Goal: Information Seeking & Learning: Learn about a topic

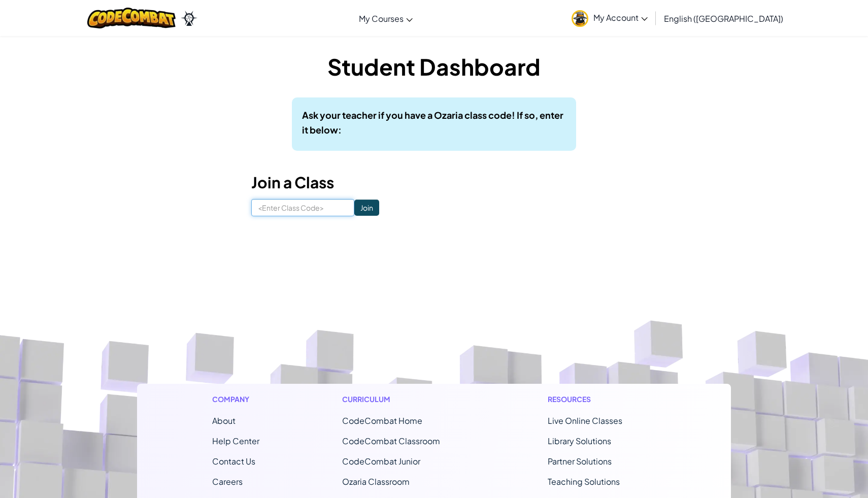
click at [323, 208] on input at bounding box center [302, 207] width 103 height 17
type input "LionShortFast"
click input "Join" at bounding box center [366, 208] width 25 height 16
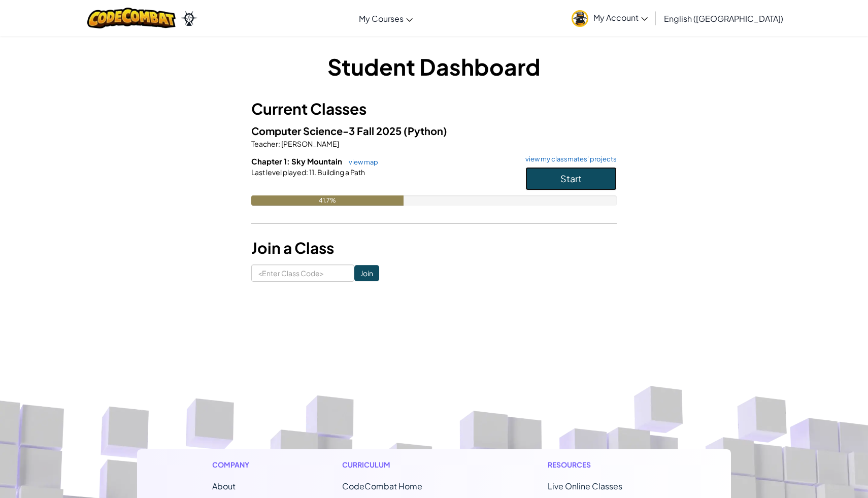
click at [562, 185] on button "Start" at bounding box center [571, 178] width 91 height 23
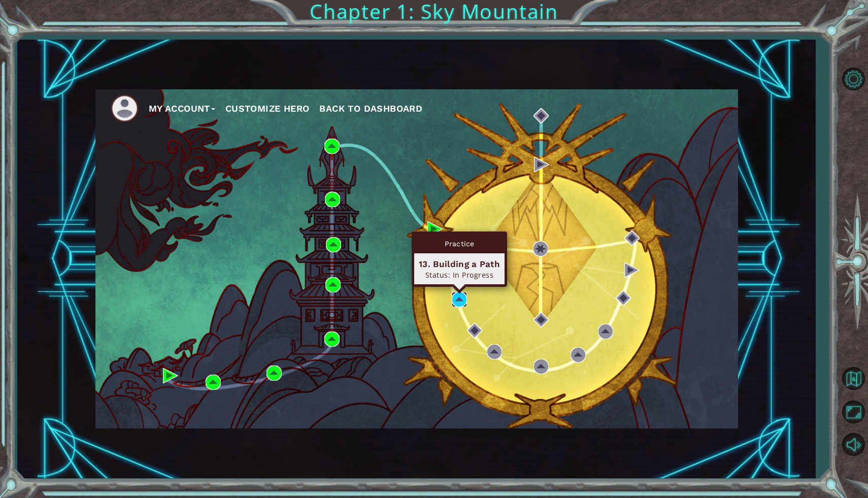
click at [454, 297] on img at bounding box center [459, 299] width 15 height 15
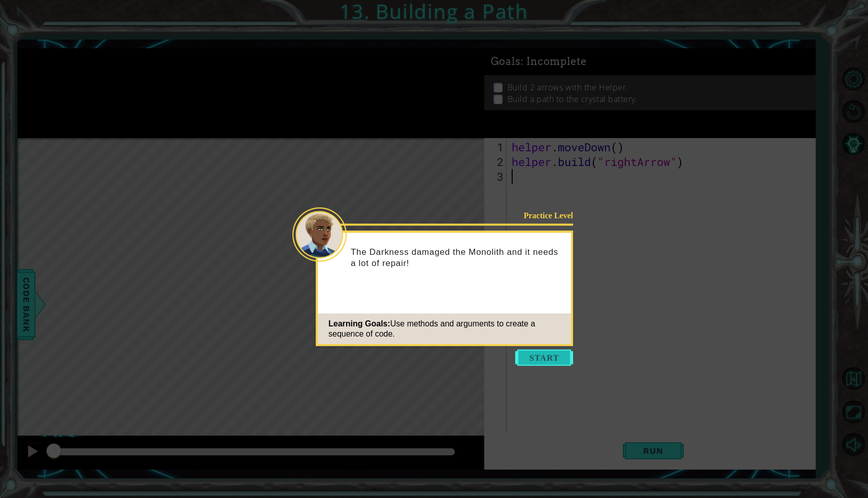
click at [535, 357] on button "Start" at bounding box center [544, 358] width 58 height 16
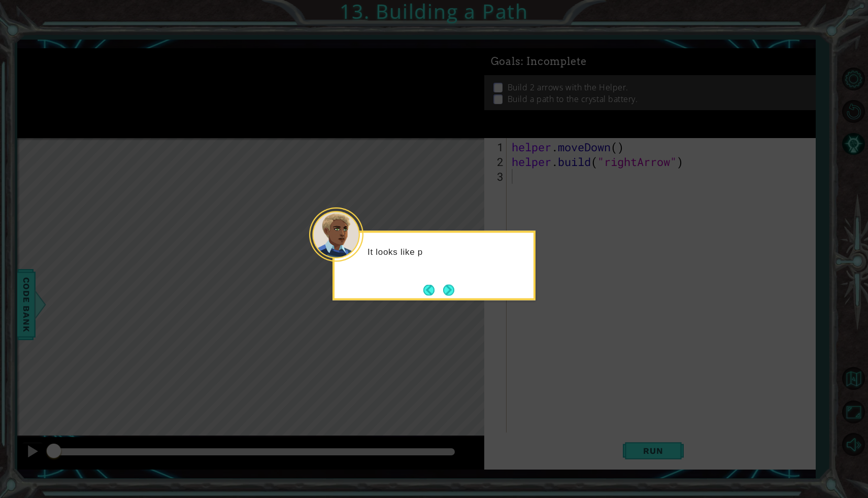
click at [459, 282] on div "It looks like p" at bounding box center [434, 266] width 203 height 70
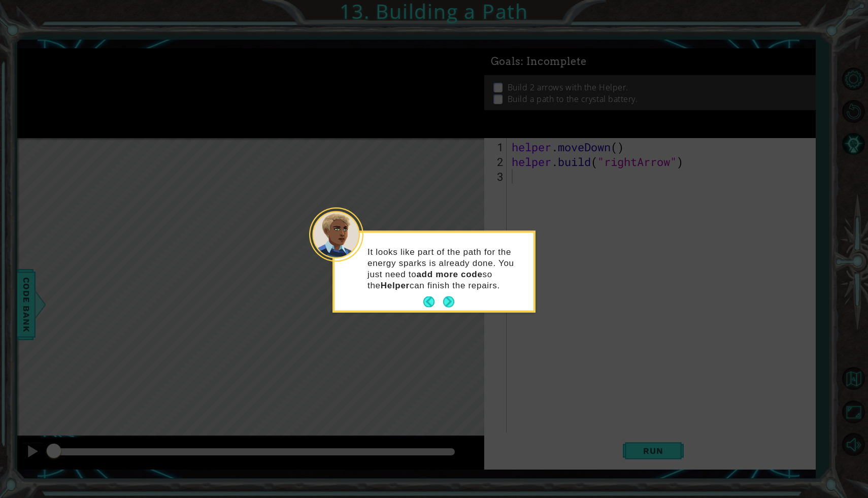
click at [446, 286] on p "It looks like part of the path for the energy sparks is already done. You just …" at bounding box center [447, 268] width 159 height 45
click at [451, 295] on footer at bounding box center [438, 302] width 31 height 15
click at [449, 298] on button "Next" at bounding box center [448, 302] width 11 height 11
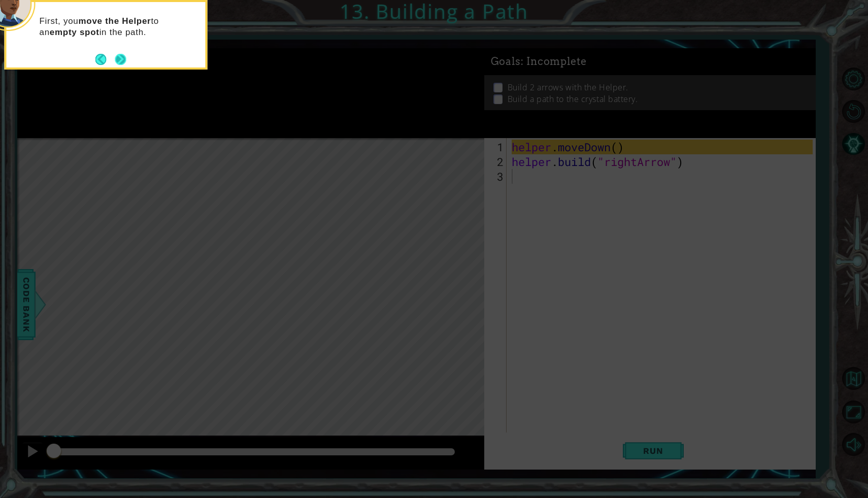
click at [115, 57] on button "Next" at bounding box center [121, 59] width 12 height 12
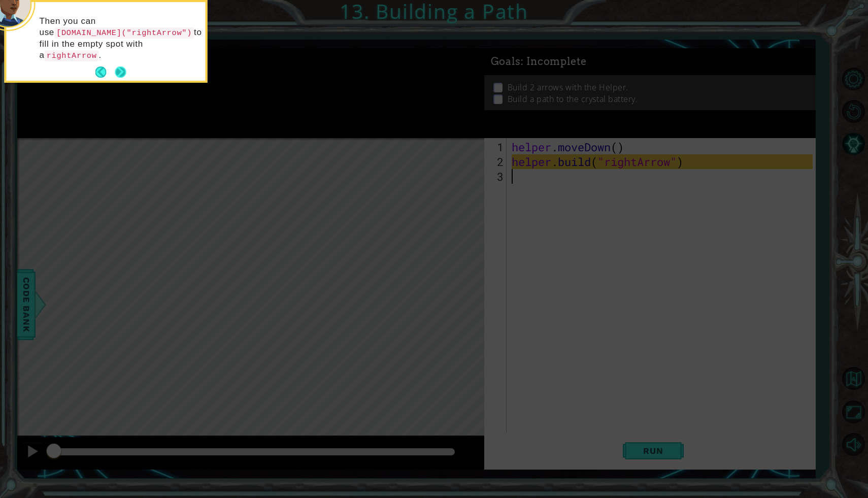
click at [121, 69] on button "Next" at bounding box center [121, 73] width 12 height 12
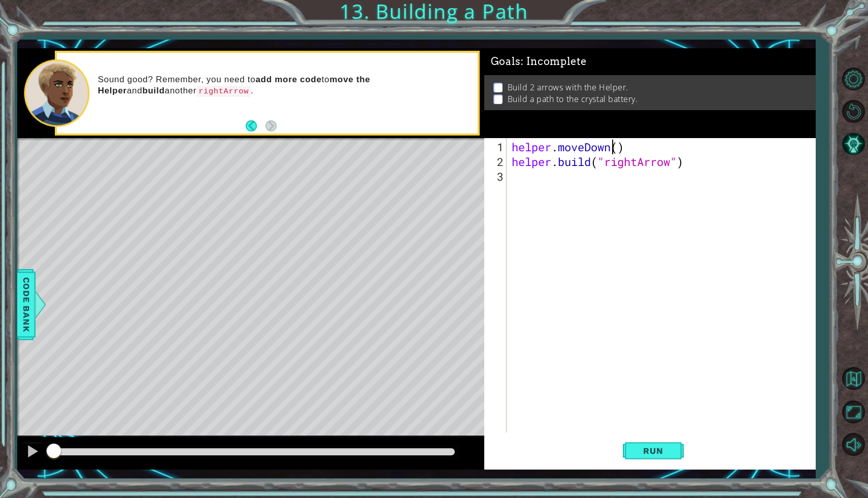
click at [612, 149] on div "helper . moveDown ( ) helper . build ( "rightArrow" )" at bounding box center [664, 302] width 308 height 324
click at [618, 151] on div "helper . moveDown ( ) helper . build ( "rightArrow" )" at bounding box center [664, 302] width 308 height 324
type textarea "helper.moveDown(1)"
click at [524, 179] on div "helper . moveDown ( 1 ) helper . build ( "rightArrow" )" at bounding box center [664, 302] width 308 height 324
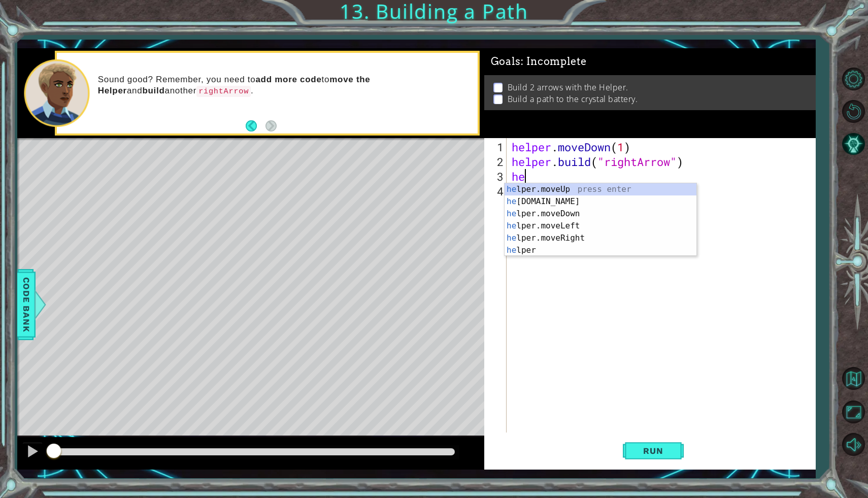
scroll to position [0, 0]
type textarea "h"
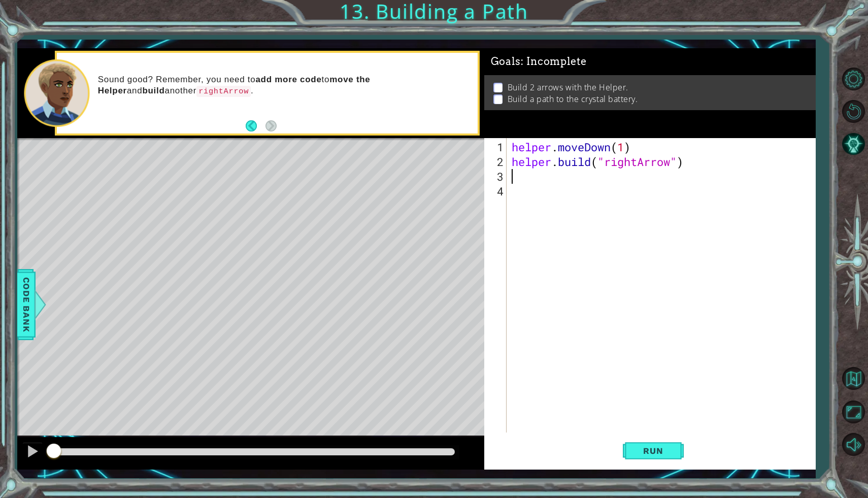
click at [656, 469] on div "1 2 3 4 helper . moveDown ( 1 ) helper . build ( "rightArrow" ) ההההההההההההההה…" at bounding box center [650, 304] width 332 height 332
click at [652, 454] on span "Run" at bounding box center [653, 451] width 40 height 10
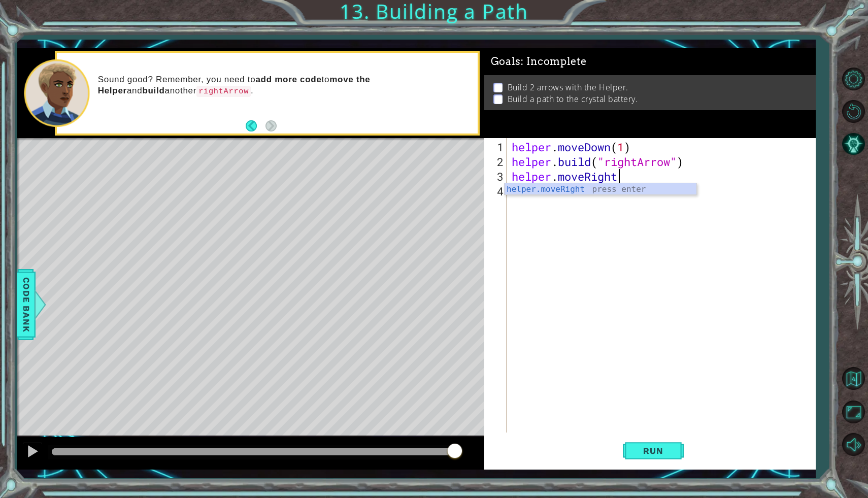
scroll to position [0, 5]
type textarea "helper.moveRight(3)"
type textarea "[DOMAIN_NAME]("rightArrow")"
click at [657, 448] on span "Run" at bounding box center [653, 451] width 40 height 10
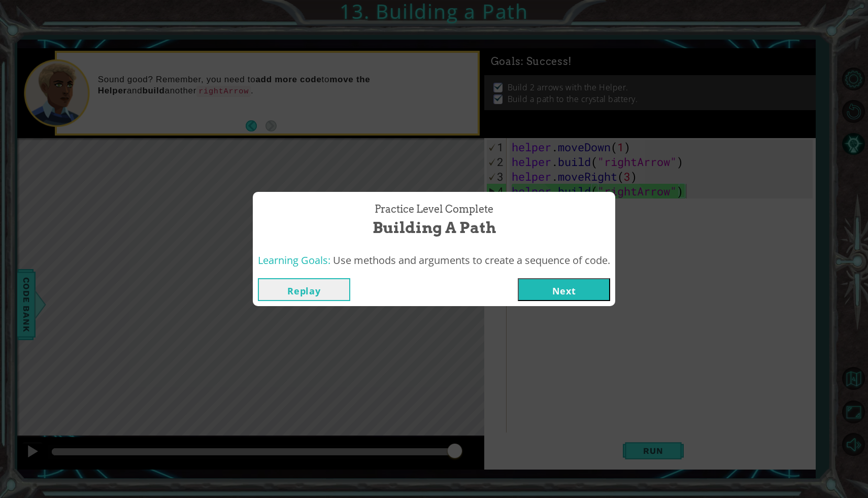
click at [550, 295] on button "Next" at bounding box center [564, 289] width 92 height 23
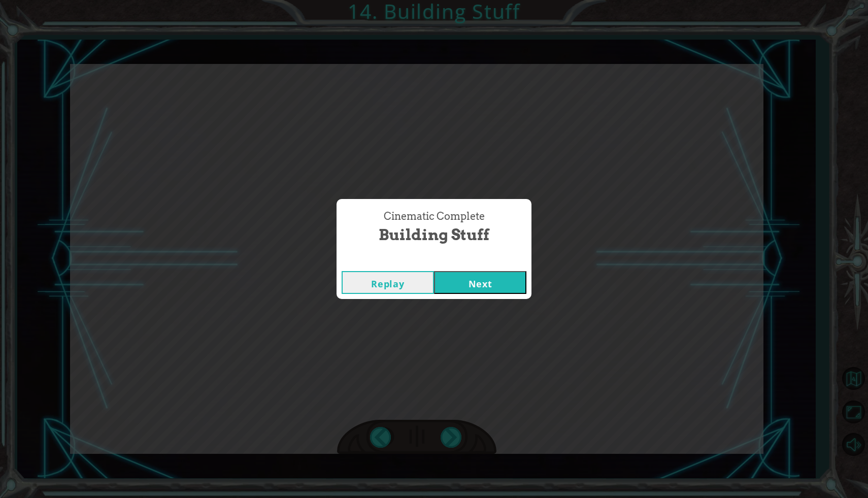
click at [488, 287] on button "Next" at bounding box center [480, 282] width 92 height 23
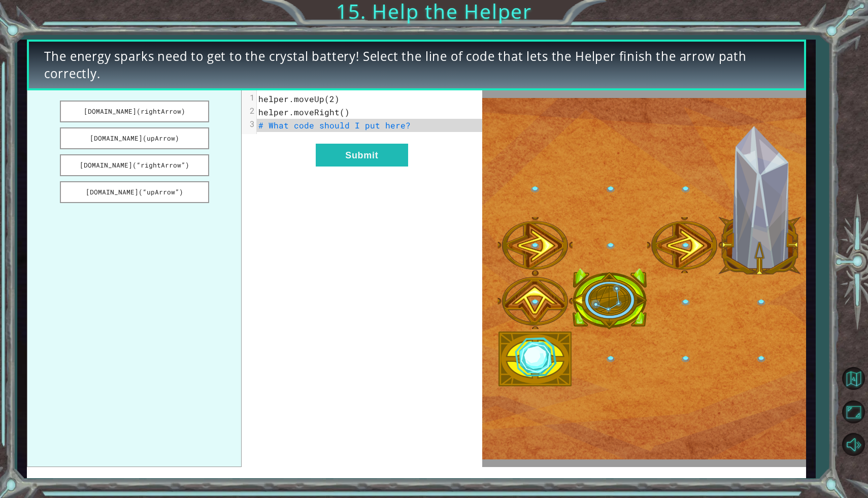
click at [340, 113] on span "helper.moveRight()" at bounding box center [303, 112] width 91 height 11
click at [340, 111] on span "helper.moveRight()" at bounding box center [303, 112] width 91 height 11
click at [285, 175] on div "x 1 helper.moveUp(2) 2 helper.moveRight() 3 # What code should I put here? Subm…" at bounding box center [362, 278] width 241 height 377
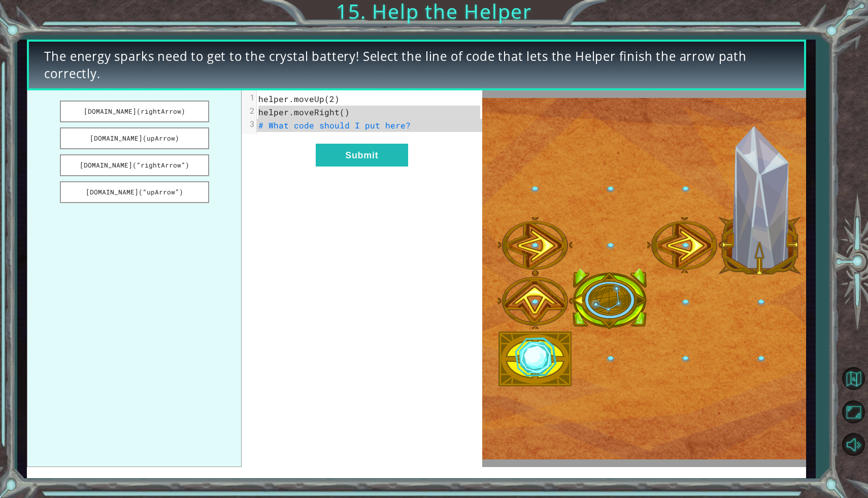
click at [260, 116] on span "helper.moveRight()" at bounding box center [303, 112] width 91 height 11
click at [266, 131] on pre "# What code should I put here?" at bounding box center [369, 125] width 225 height 13
click at [141, 115] on button "[DOMAIN_NAME](rightArrow)" at bounding box center [134, 112] width 149 height 22
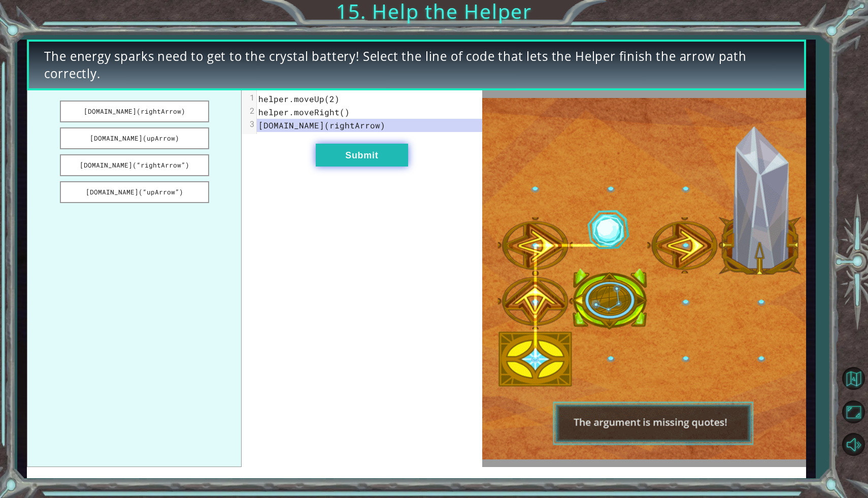
click at [362, 151] on button "Submit" at bounding box center [362, 155] width 92 height 23
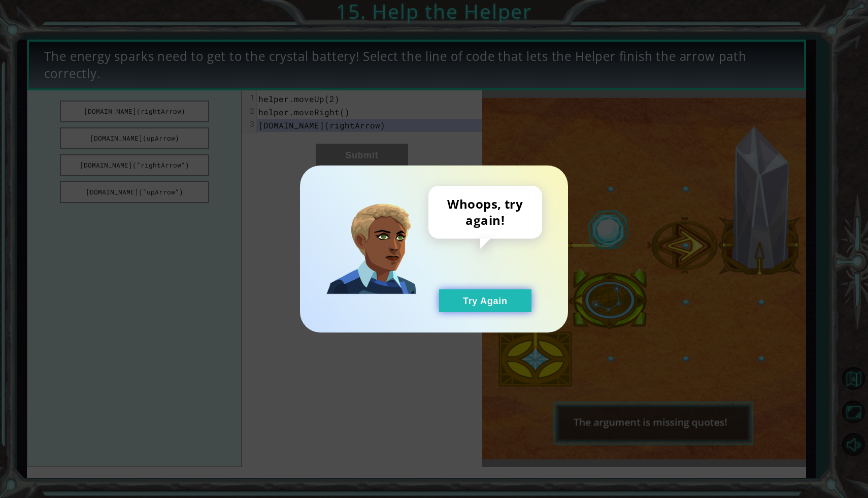
click at [478, 305] on button "Try Again" at bounding box center [485, 300] width 92 height 23
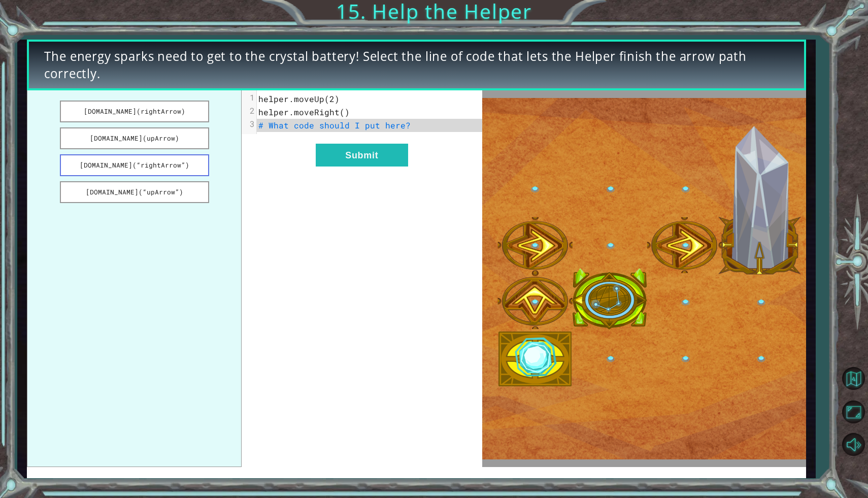
click at [189, 170] on button "[DOMAIN_NAME](“rightArrow”)" at bounding box center [134, 165] width 149 height 22
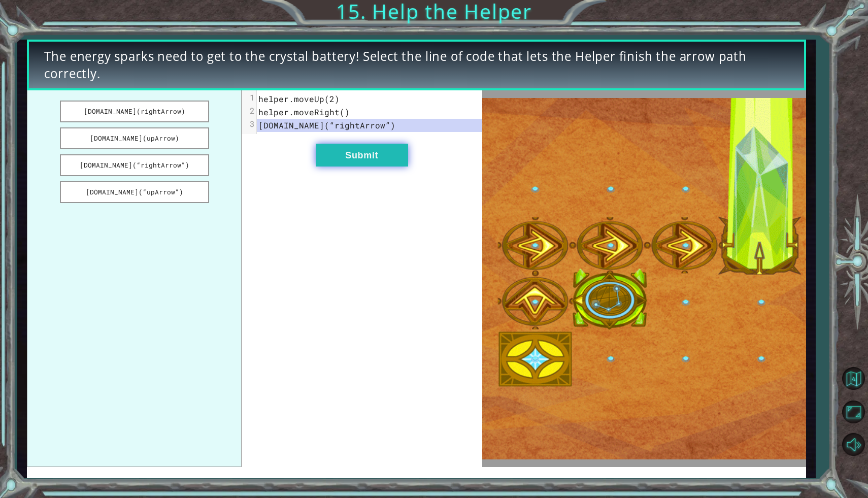
click at [344, 157] on button "Submit" at bounding box center [362, 155] width 92 height 23
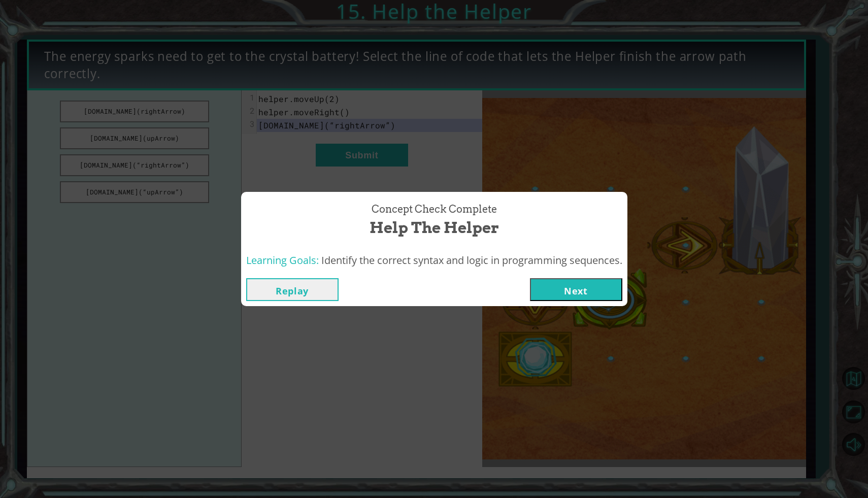
click at [571, 285] on button "Next" at bounding box center [576, 289] width 92 height 23
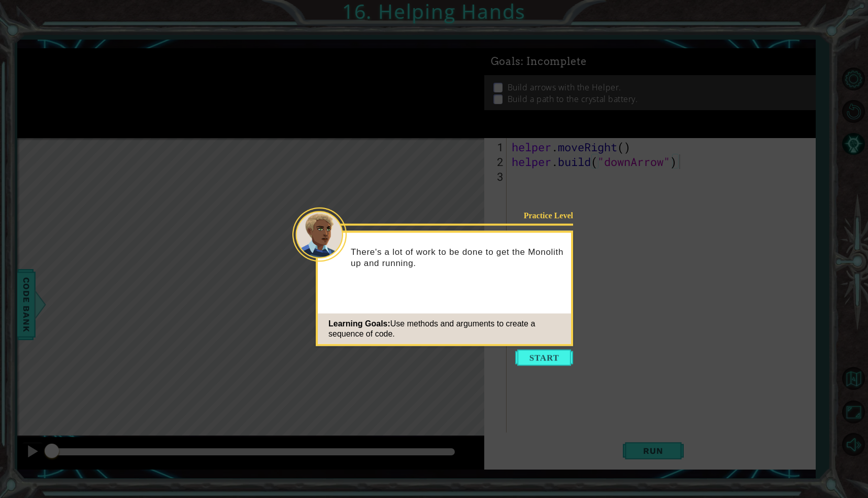
click at [586, 361] on icon at bounding box center [434, 249] width 868 height 498
click at [562, 357] on button "Start" at bounding box center [544, 358] width 58 height 16
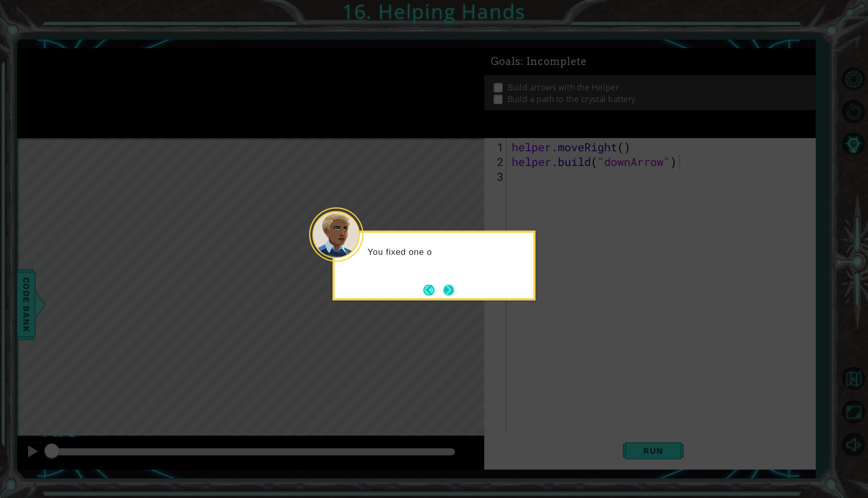
click at [444, 291] on button "Next" at bounding box center [448, 289] width 11 height 11
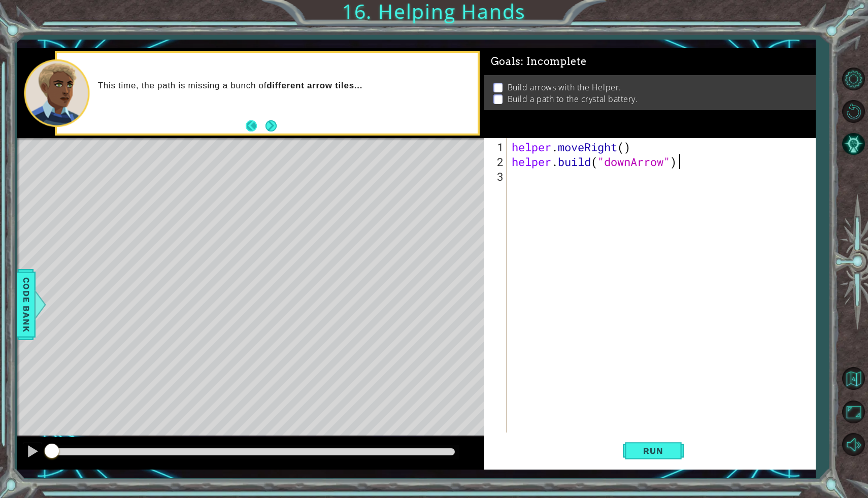
click at [266, 126] on button "Next" at bounding box center [271, 125] width 11 height 11
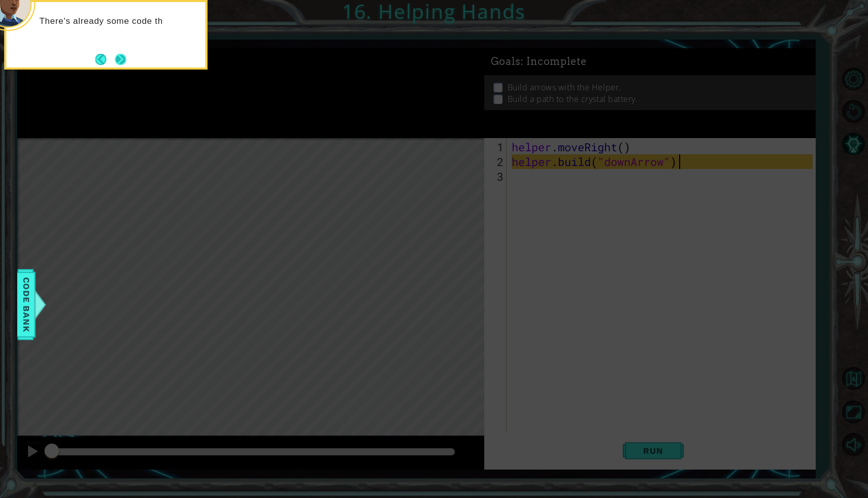
click at [120, 59] on button "Next" at bounding box center [120, 59] width 11 height 11
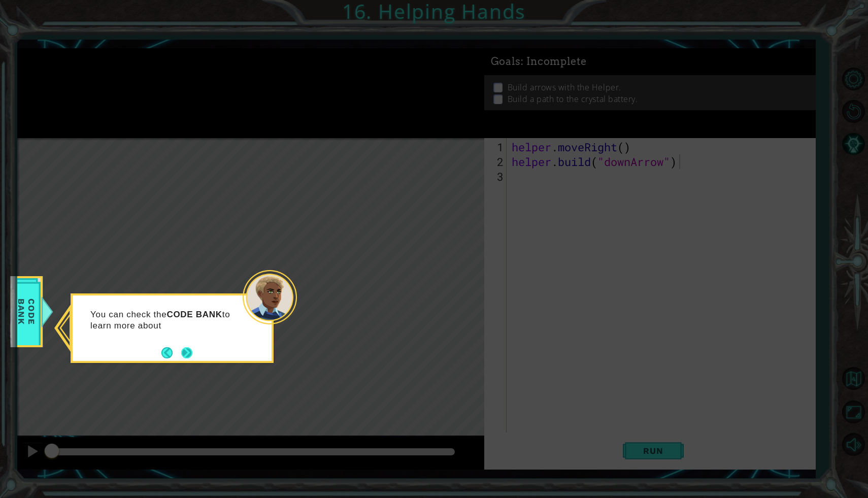
click at [184, 354] on button "Next" at bounding box center [186, 352] width 11 height 11
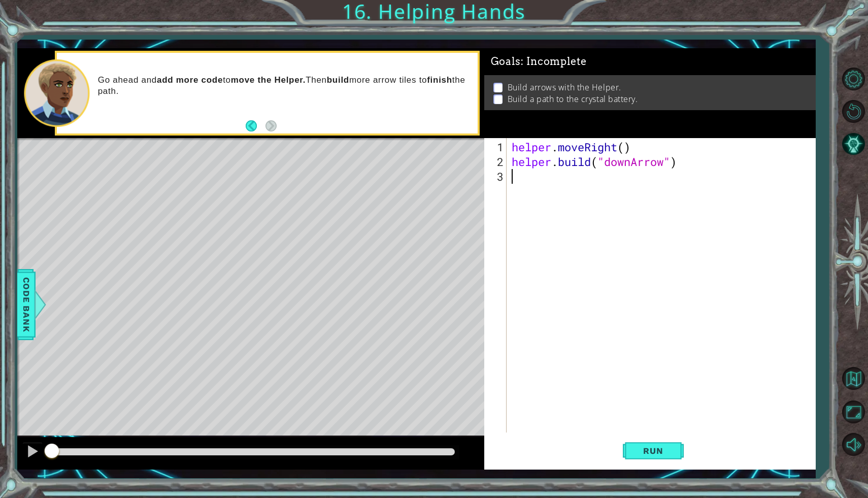
click at [538, 180] on div "helper . moveRight ( ) helper . build ( "downArrow" )" at bounding box center [664, 302] width 308 height 324
type textarea "helper.moveDown(1)"
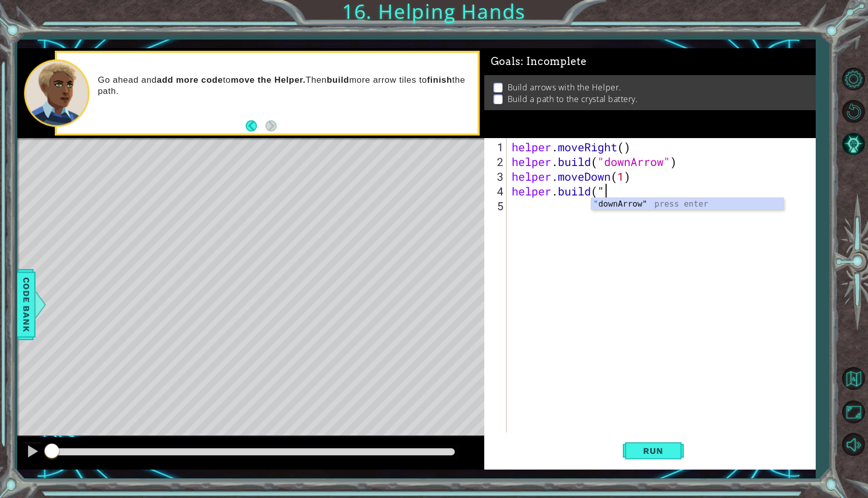
scroll to position [0, 4]
type textarea "[DOMAIN_NAME]("rightArrow")"
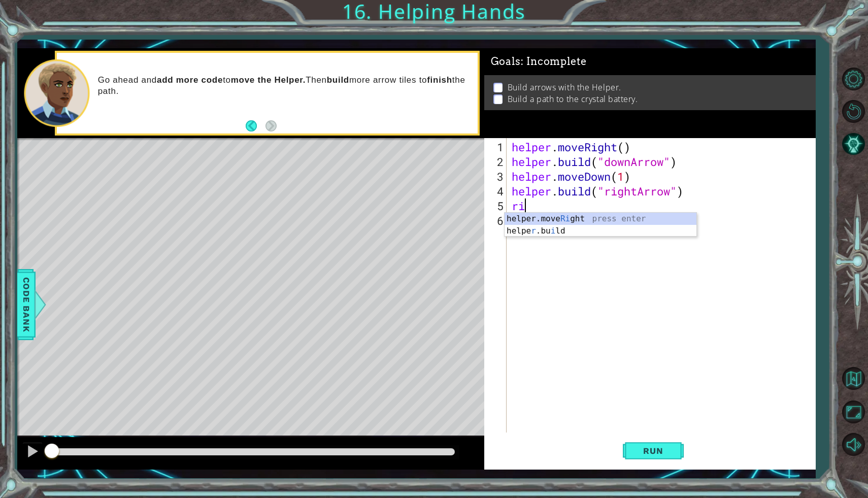
type textarea "r"
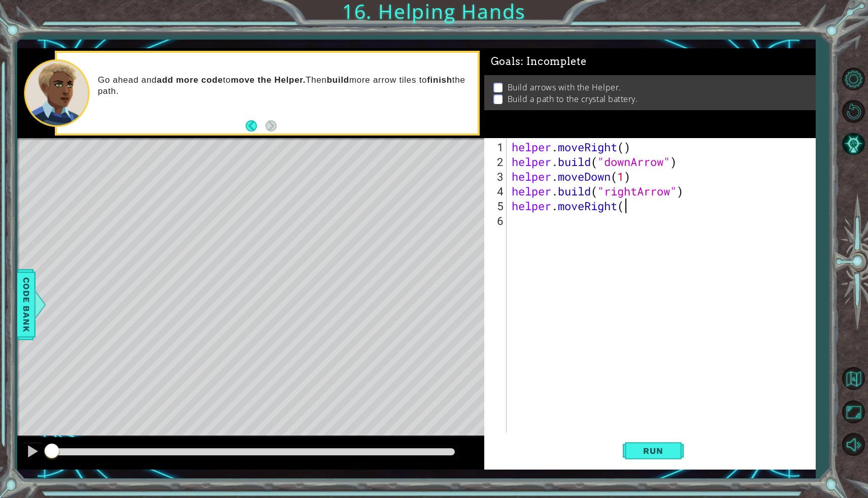
scroll to position [0, 5]
type textarea "helper.moveRight(1)"
type textarea "[DOMAIN_NAME]("rightArrow")"
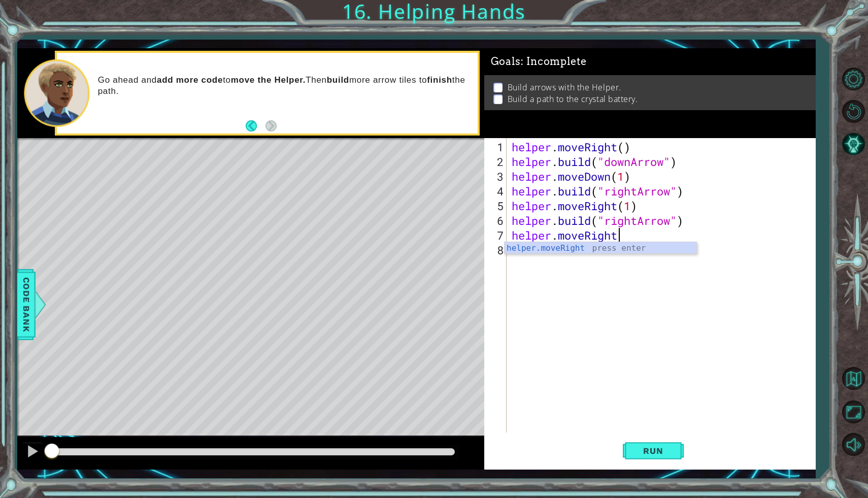
scroll to position [0, 4]
type textarea "helper.moveRight(1)"
type textarea "[DOMAIN_NAME]("upArrow")"
click at [631, 444] on button "Run" at bounding box center [653, 451] width 61 height 33
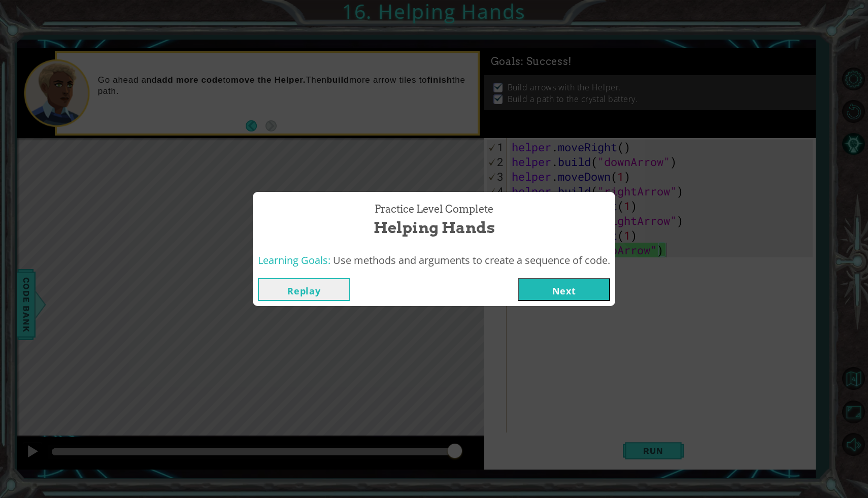
click at [574, 290] on button "Next" at bounding box center [564, 289] width 92 height 23
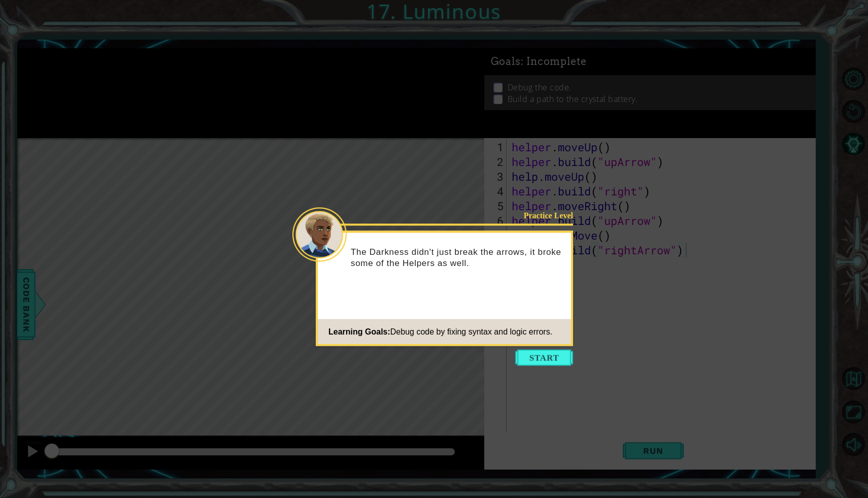
drag, startPoint x: 574, startPoint y: 290, endPoint x: 574, endPoint y: 296, distance: 5.6
click at [574, 290] on icon at bounding box center [434, 249] width 868 height 498
click at [539, 356] on button "Start" at bounding box center [544, 358] width 58 height 16
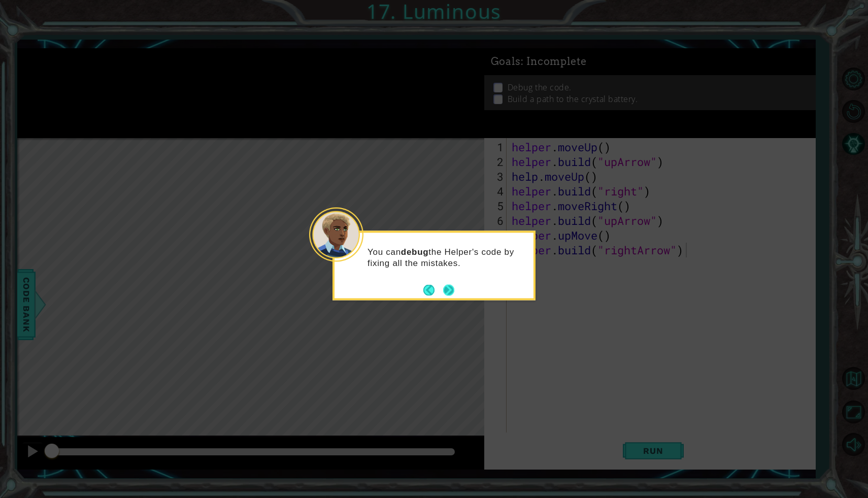
click at [445, 292] on button "Next" at bounding box center [448, 289] width 11 height 11
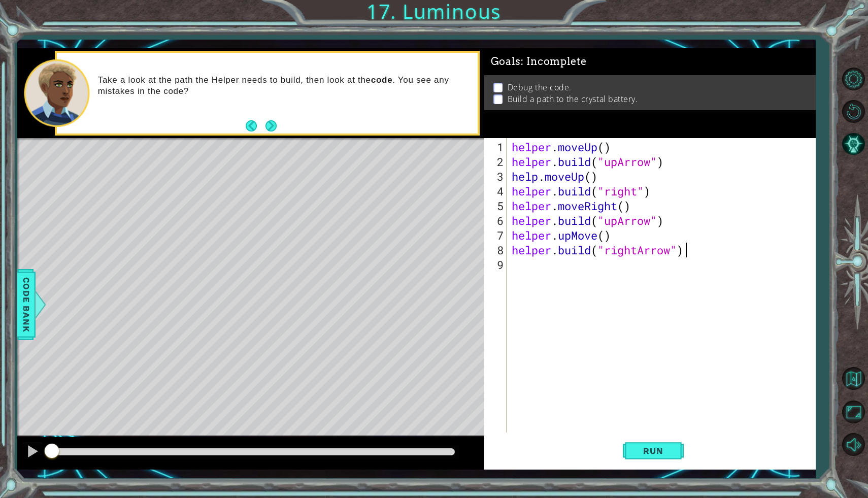
click at [640, 193] on div "helper . moveUp ( ) helper . build ( "upArrow" ) help . moveUp ( ) helper . bui…" at bounding box center [664, 302] width 308 height 324
click at [619, 232] on div "helper . moveUp ( ) helper . build ( "upArrow" ) help . moveUp ( ) helper . bui…" at bounding box center [664, 302] width 308 height 324
click at [618, 222] on div "helper . moveUp ( ) helper . build ( "upArrow" ) help . moveUp ( ) helper . bui…" at bounding box center [664, 302] width 308 height 324
type textarea "[DOMAIN_NAME]("rightArrow")"
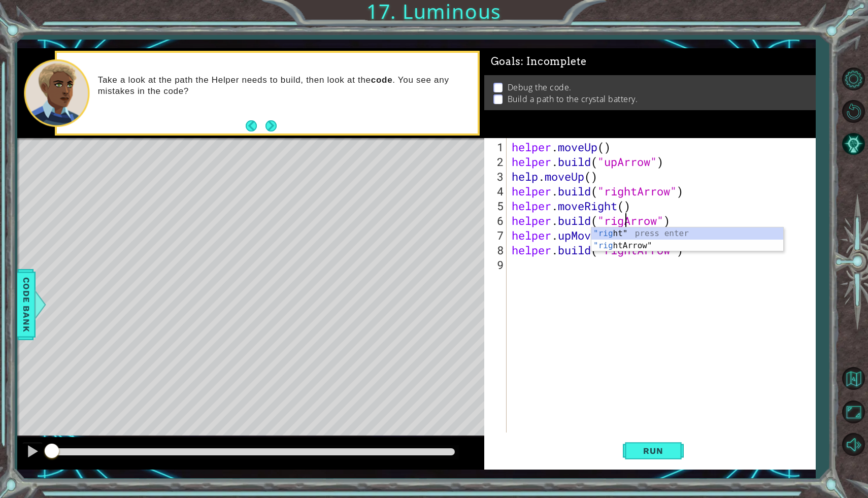
scroll to position [0, 6]
click at [616, 292] on div "helper . moveUp ( ) helper . build ( "upArrow" ) help . moveUp ( ) helper . bui…" at bounding box center [664, 302] width 308 height 324
click at [597, 240] on div "helper . moveUp ( ) helper . build ( "upArrow" ) help . moveUp ( ) helper . bui…" at bounding box center [664, 302] width 308 height 324
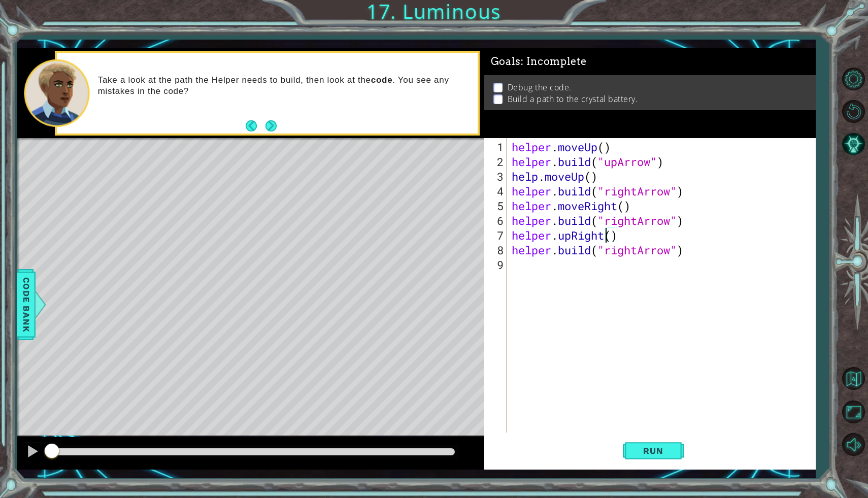
click at [619, 253] on div "helper . moveUp ( ) helper . build ( "upArrow" ) help . moveUp ( ) helper . bui…" at bounding box center [664, 302] width 308 height 324
click at [642, 251] on div "helper . moveUp ( ) helper . build ( "upArrow" ) help . moveUp ( ) helper . bui…" at bounding box center [664, 302] width 308 height 324
click at [664, 444] on button "Run" at bounding box center [653, 451] width 61 height 33
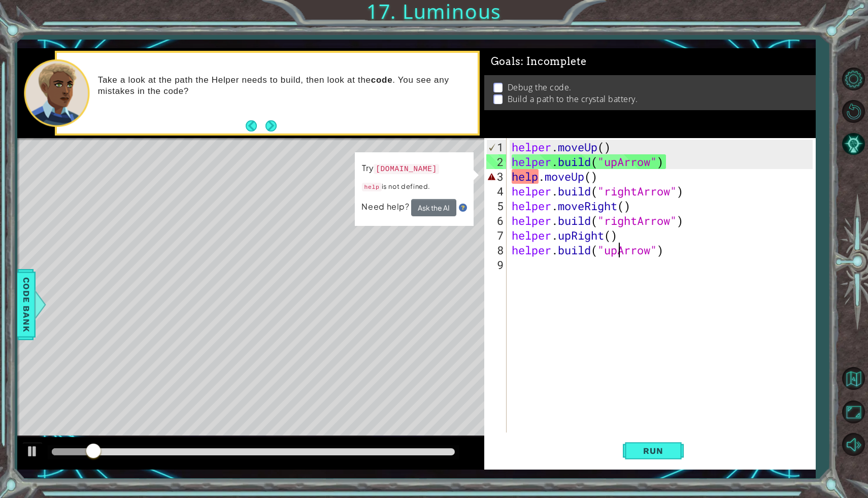
click at [594, 183] on div "helper . moveUp ( ) helper . build ( "upArrow" ) help . moveUp ( ) helper . bui…" at bounding box center [664, 302] width 308 height 324
click at [539, 179] on div "helper . moveUp ( ) helper . build ( "upArrow" ) help . moveUp ( ) helper . bui…" at bounding box center [664, 302] width 308 height 324
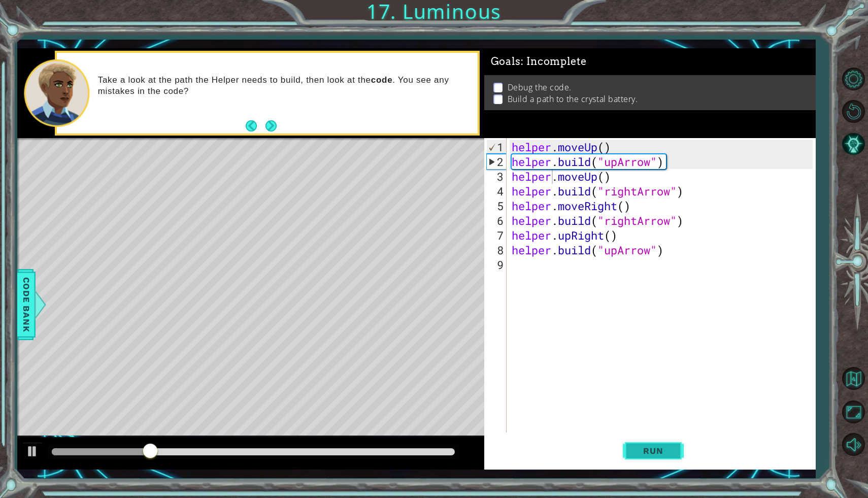
click at [641, 452] on span "Run" at bounding box center [653, 451] width 40 height 10
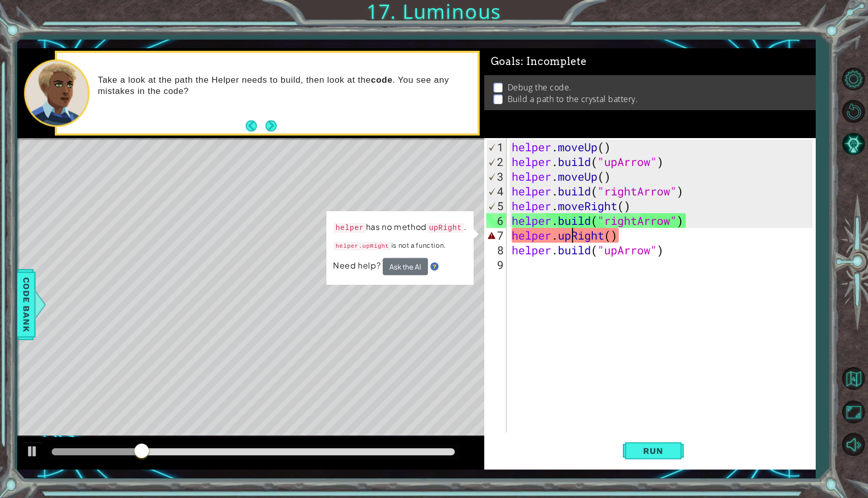
click at [571, 240] on div "helper . moveUp ( ) helper . build ( "upArrow" ) helper . moveUp ( ) helper . b…" at bounding box center [664, 302] width 308 height 324
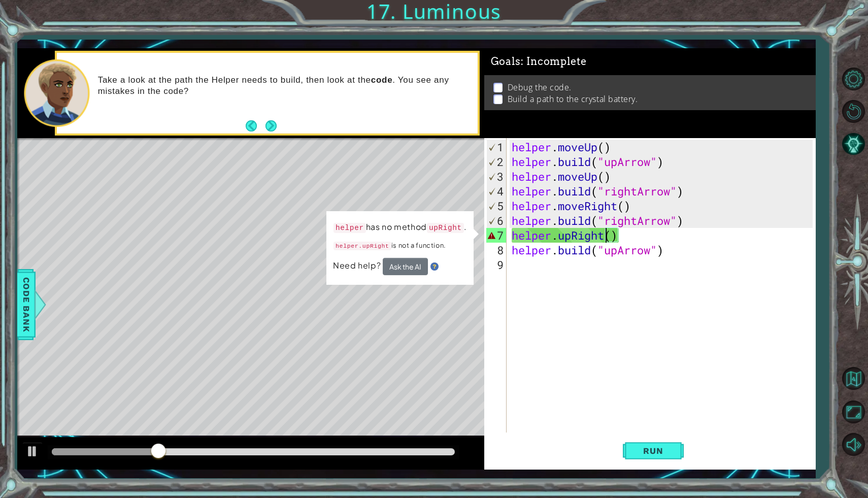
click at [606, 240] on div "helper . moveUp ( ) helper . build ( "upArrow" ) helper . moveUp ( ) helper . b…" at bounding box center [664, 302] width 308 height 324
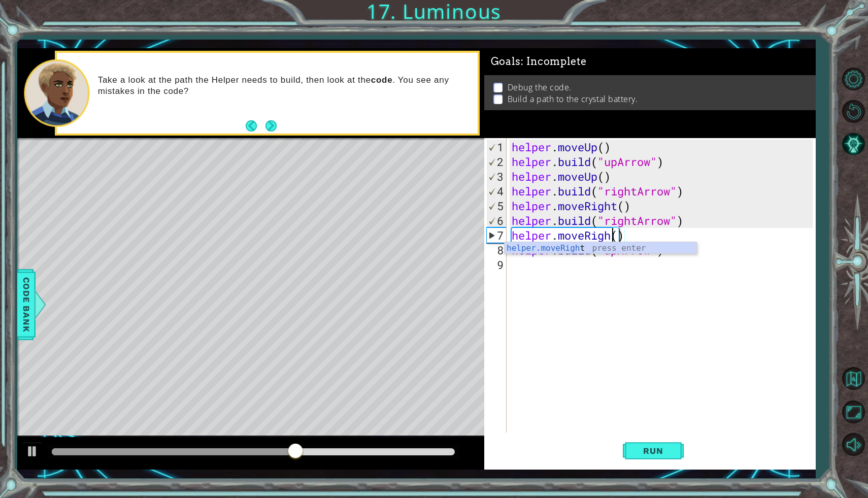
scroll to position [0, 5]
click at [606, 240] on div "helper . moveUp ( ) helper . build ( "upArrow" ) helper . moveUp ( ) helper . b…" at bounding box center [664, 302] width 308 height 324
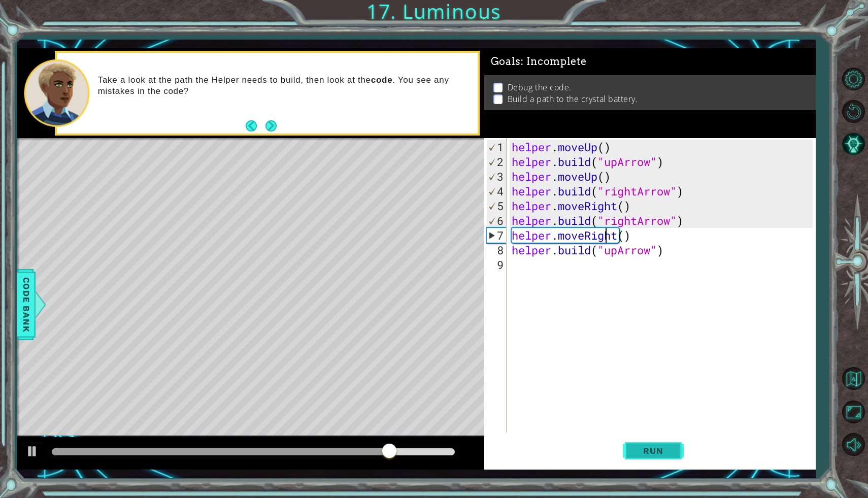
type textarea "helper.moveRight()"
click at [655, 453] on span "Run" at bounding box center [653, 451] width 40 height 10
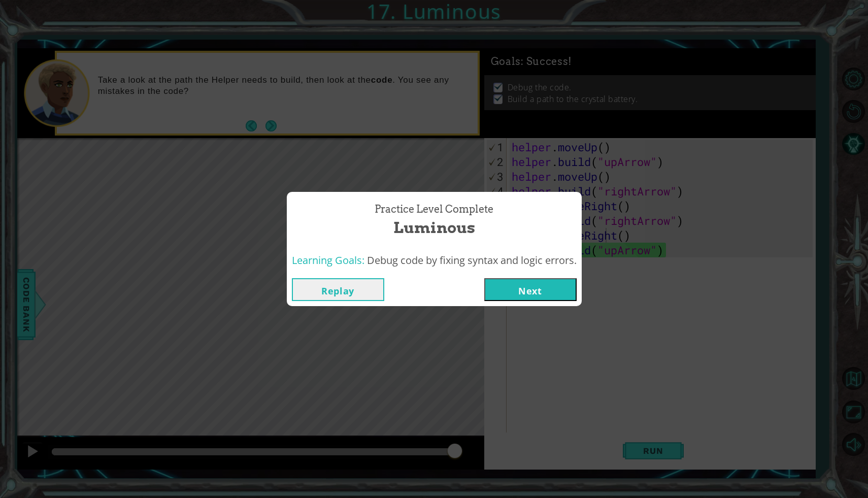
click at [542, 290] on button "Next" at bounding box center [530, 289] width 92 height 23
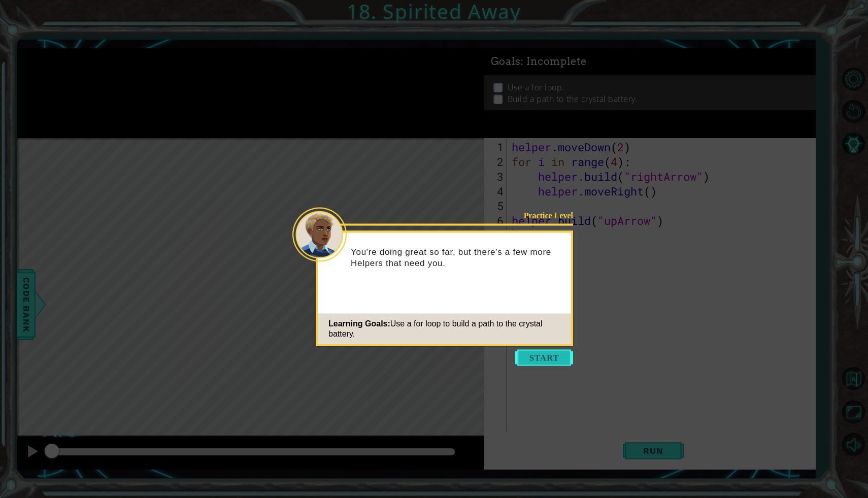
click at [529, 354] on button "Start" at bounding box center [544, 358] width 58 height 16
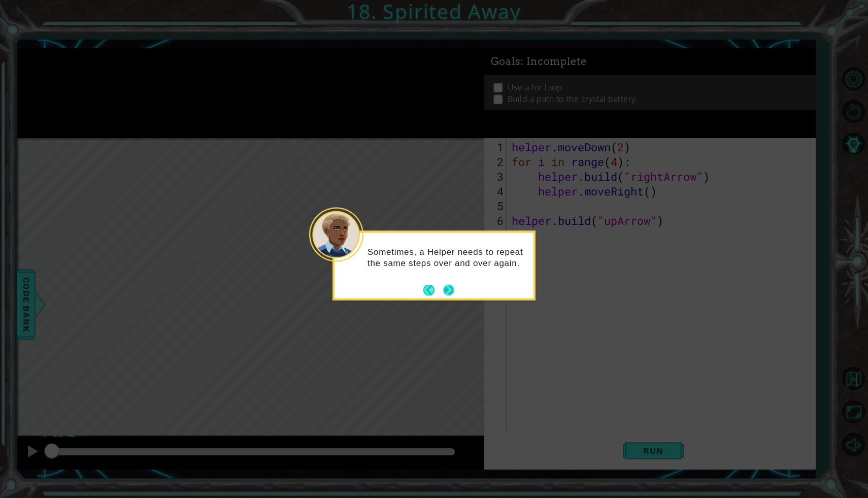
click at [449, 287] on button "Next" at bounding box center [448, 289] width 11 height 11
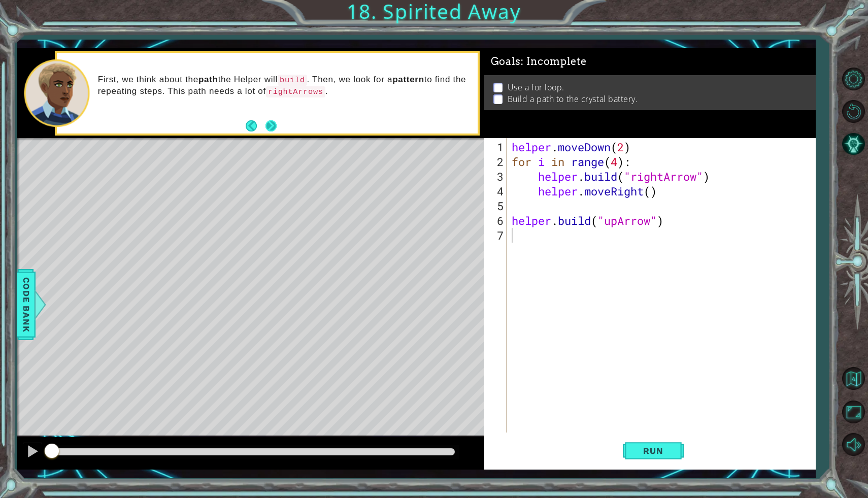
click at [274, 130] on button "Next" at bounding box center [271, 126] width 12 height 12
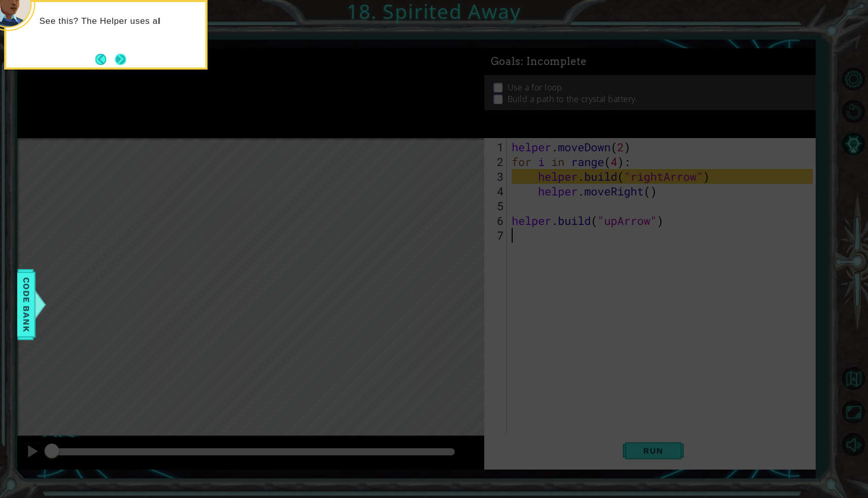
click at [120, 60] on button "Next" at bounding box center [121, 59] width 12 height 12
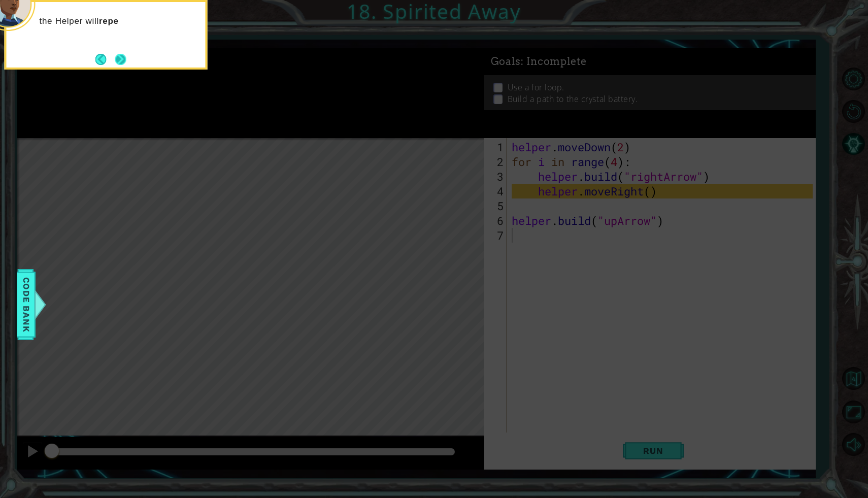
click at [120, 58] on button "Next" at bounding box center [120, 59] width 11 height 11
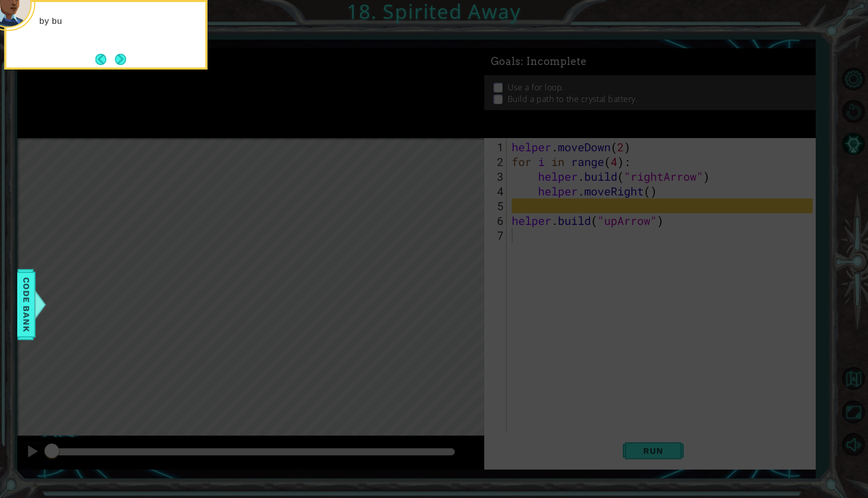
click at [120, 58] on button "Next" at bounding box center [120, 59] width 11 height 11
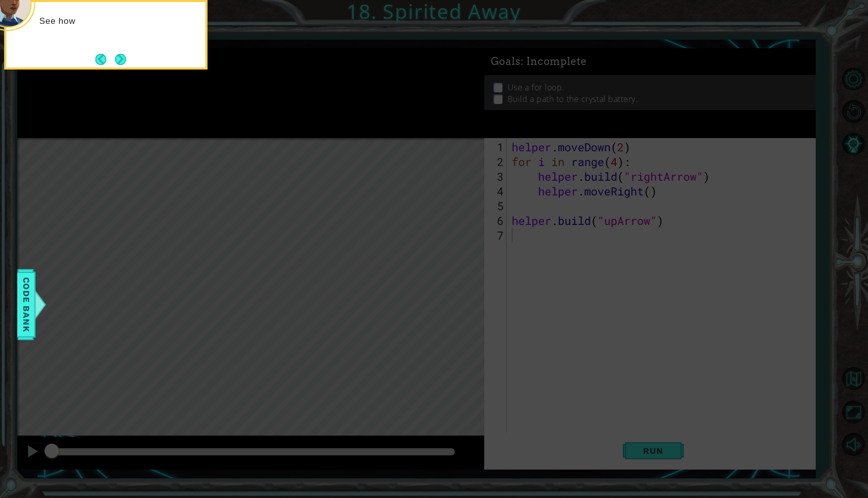
click at [120, 58] on button "Next" at bounding box center [121, 59] width 12 height 12
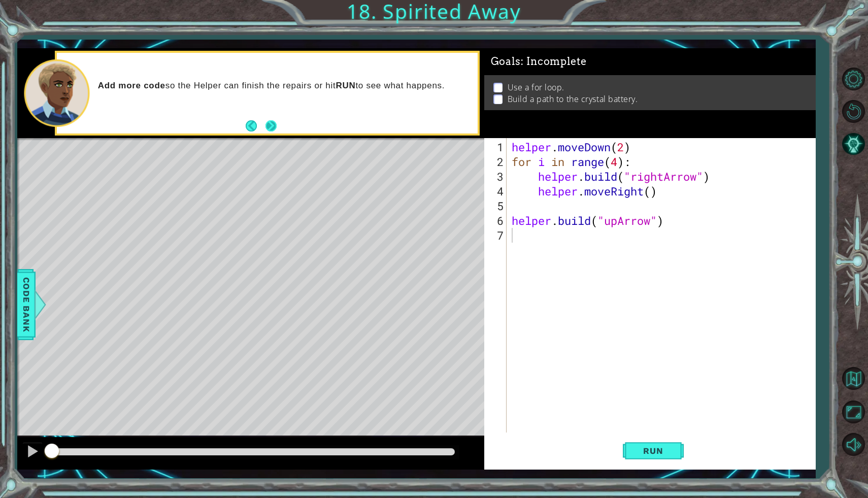
click at [276, 121] on button "Next" at bounding box center [271, 125] width 11 height 11
click at [20, 311] on span "Code Bank" at bounding box center [26, 305] width 16 height 62
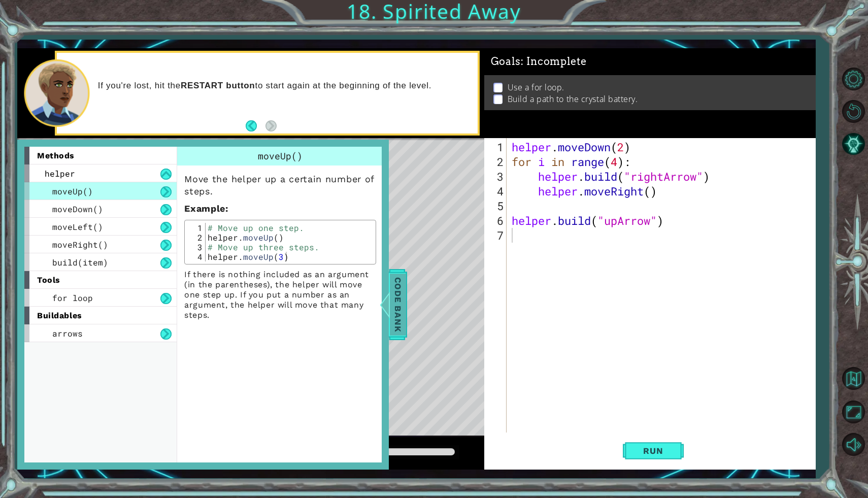
click at [390, 296] on div at bounding box center [385, 304] width 13 height 30
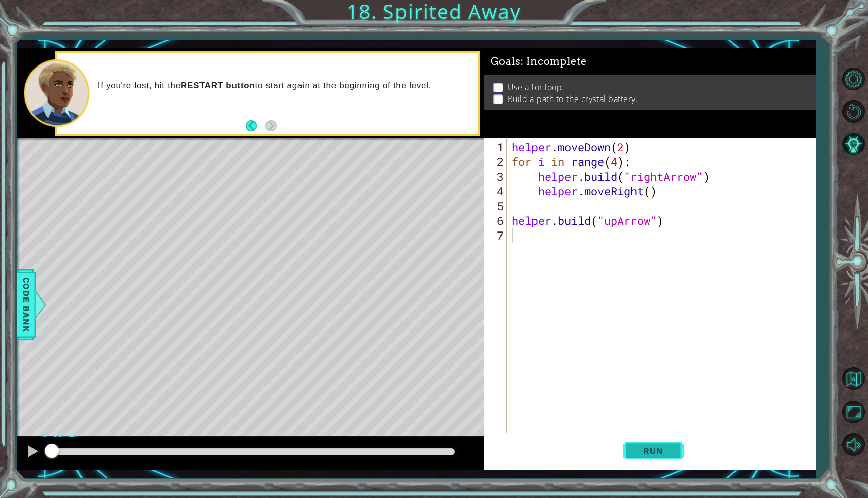
click at [643, 443] on button "Run" at bounding box center [653, 451] width 61 height 33
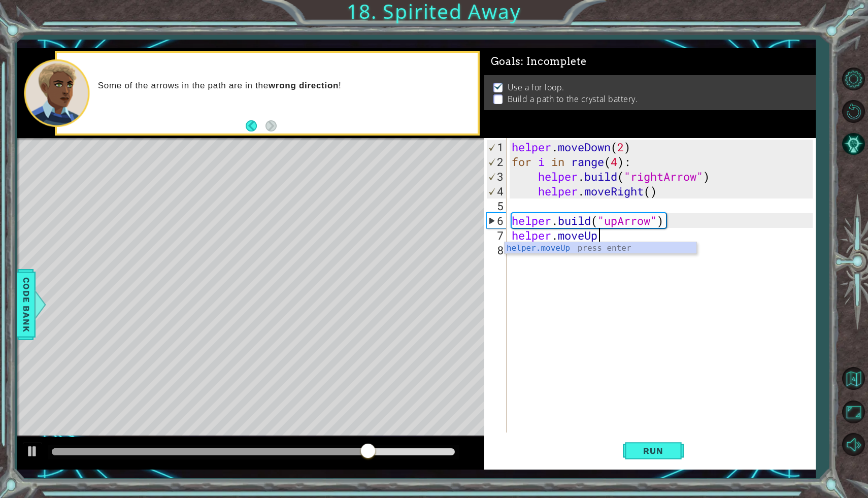
scroll to position [0, 4]
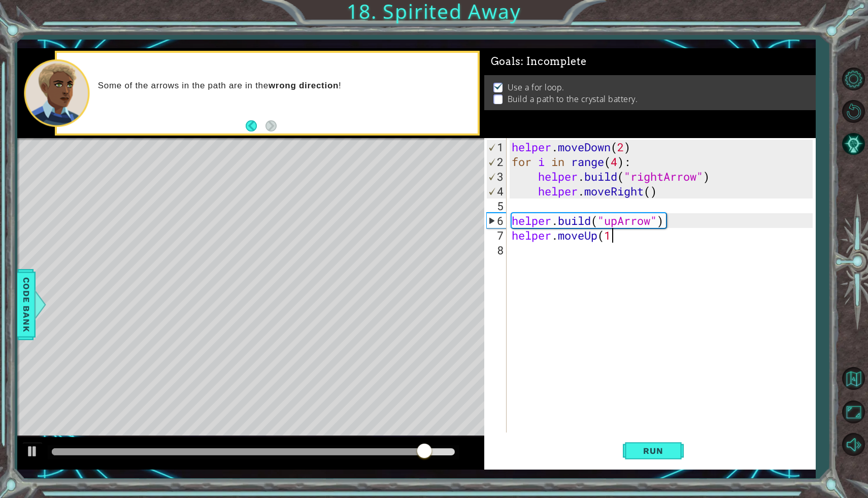
type textarea "helper.moveUp(1)"
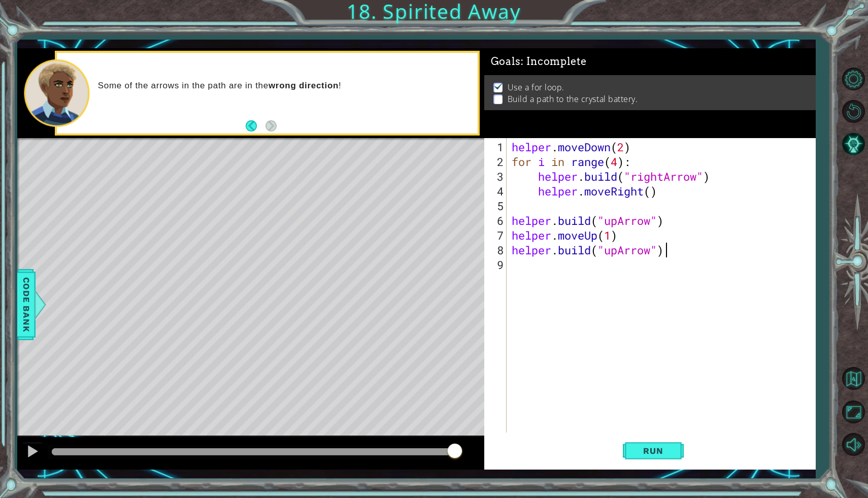
scroll to position [0, 7]
type textarea "[DOMAIN_NAME]("upArrow")"
click at [666, 445] on button "Run" at bounding box center [653, 451] width 61 height 33
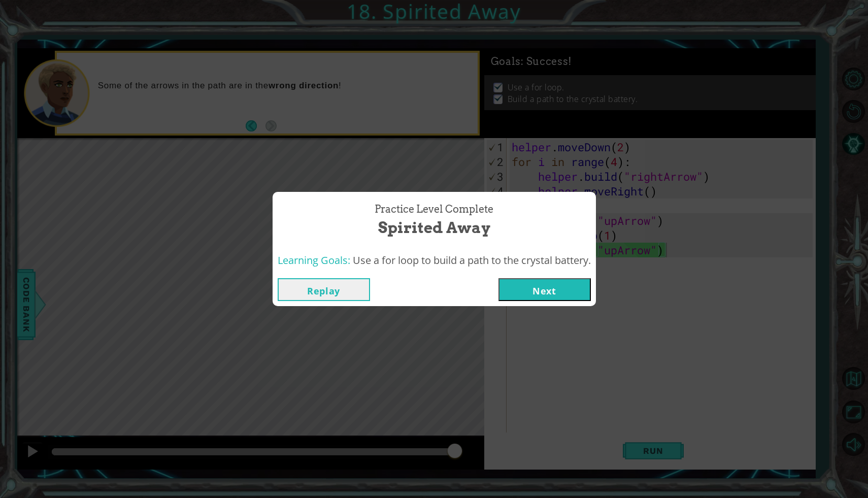
click at [558, 290] on button "Next" at bounding box center [545, 289] width 92 height 23
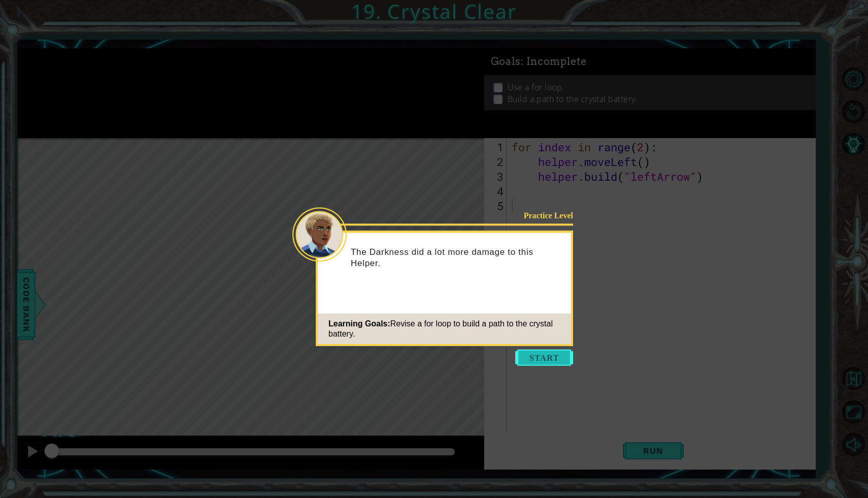
click at [517, 361] on button "Start" at bounding box center [544, 358] width 58 height 16
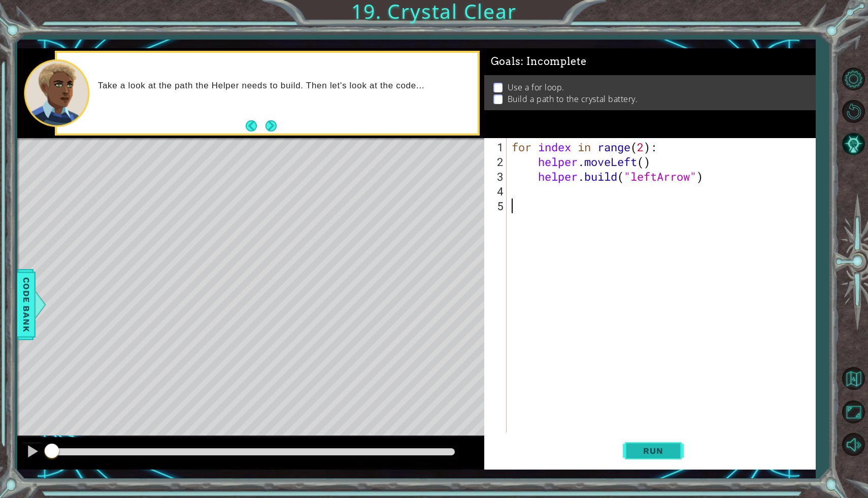
click at [646, 460] on button "Run" at bounding box center [653, 451] width 61 height 33
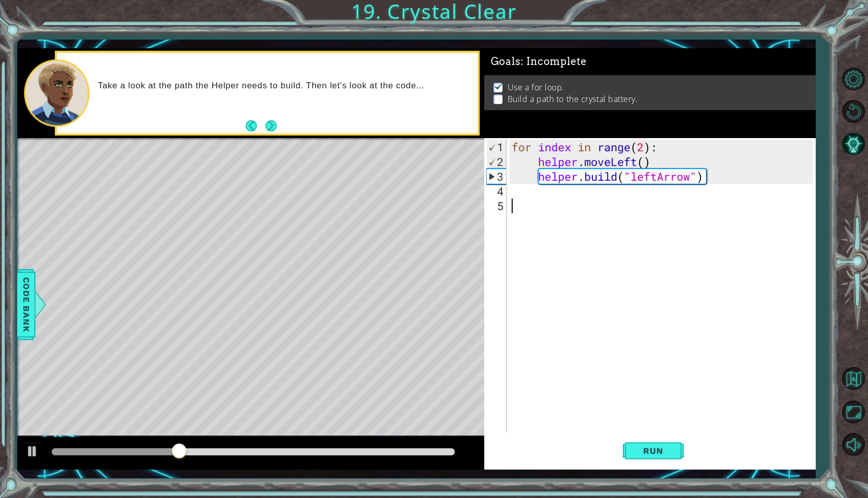
click at [531, 181] on div "for index in range ( 2 ) : helper . moveLeft ( ) helper . build ( "leftArrow" )" at bounding box center [664, 302] width 308 height 324
type textarea "[DOMAIN_NAME]("leftArrow")"
click at [521, 192] on div "for index in range ( 2 ) : helper . moveLeft ( ) helper . build ( "leftArrow" )" at bounding box center [664, 302] width 308 height 324
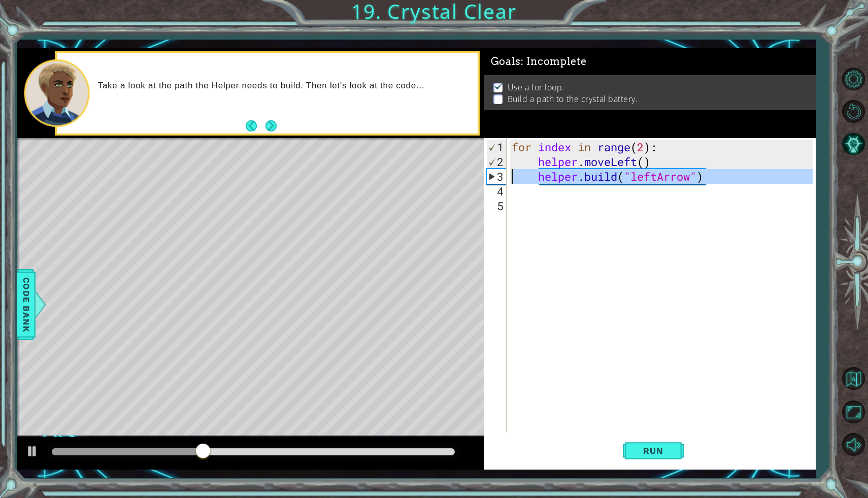
click at [503, 178] on div "3" at bounding box center [497, 176] width 20 height 15
type textarea "[DOMAIN_NAME]("leftArrow")"
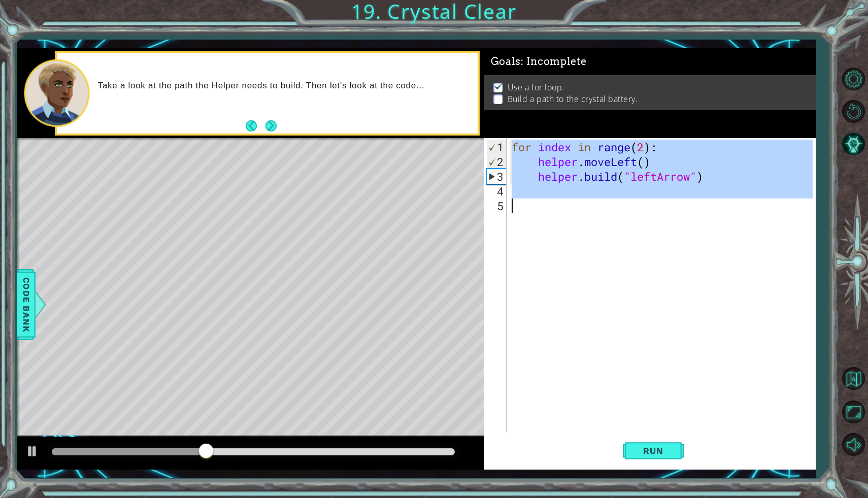
click at [503, 178] on div "3" at bounding box center [497, 176] width 20 height 15
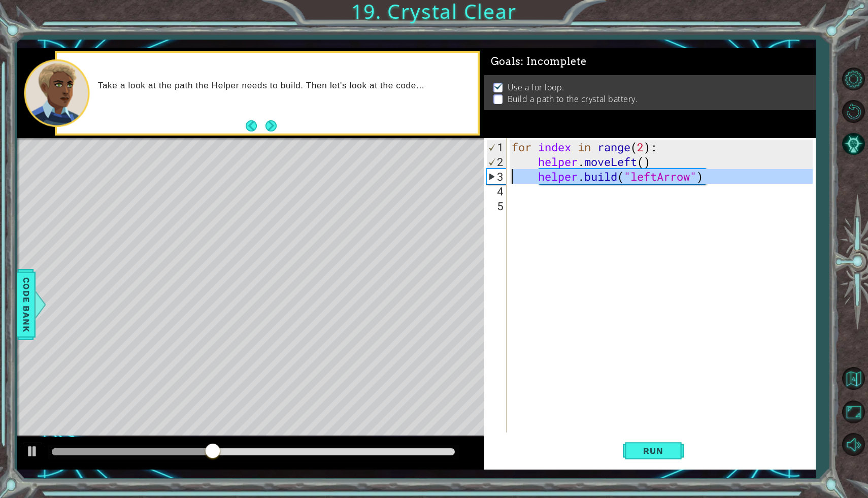
click at [504, 178] on div "3" at bounding box center [497, 176] width 20 height 15
type textarea "[DOMAIN_NAME]("leftArrow")"
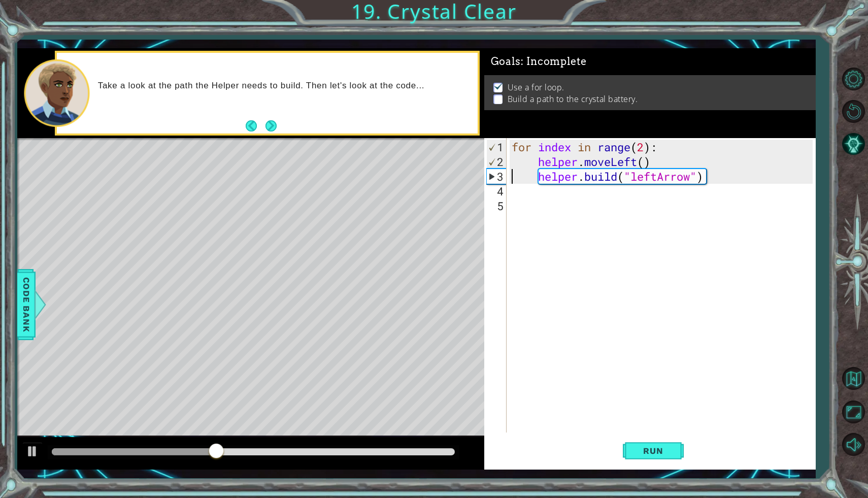
click at [504, 178] on div "3" at bounding box center [497, 176] width 20 height 15
click at [592, 204] on div "for index in range ( 2 ) : helper . moveLeft ( ) helper . build ( "leftArrow" )" at bounding box center [664, 302] width 308 height 324
click at [559, 200] on div "for index in range ( 2 ) : helper . moveLeft ( ) helper . build ( "leftArrow" )" at bounding box center [664, 302] width 308 height 324
click at [535, 198] on div "for index in range ( 2 ) : helper . moveLeft ( ) helper . build ( "leftArrow" )" at bounding box center [664, 302] width 308 height 324
click at [518, 192] on div "for index in range ( 2 ) : helper . moveLeft ( ) helper . build ( "leftArrow" )" at bounding box center [664, 302] width 308 height 324
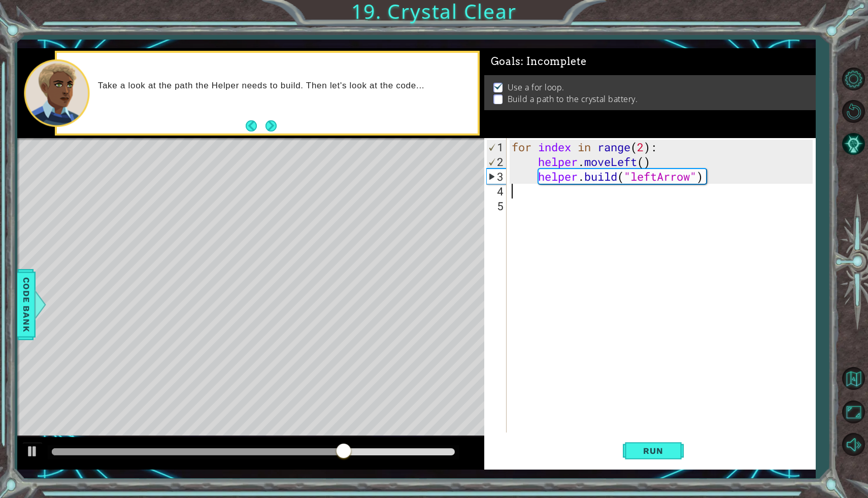
click at [644, 150] on div "for index in range ( 2 ) : helper . moveLeft ( ) helper . build ( "leftArrow" )" at bounding box center [664, 302] width 308 height 324
type textarea "for index in range(4):"
click at [642, 458] on button "Run" at bounding box center [653, 451] width 61 height 33
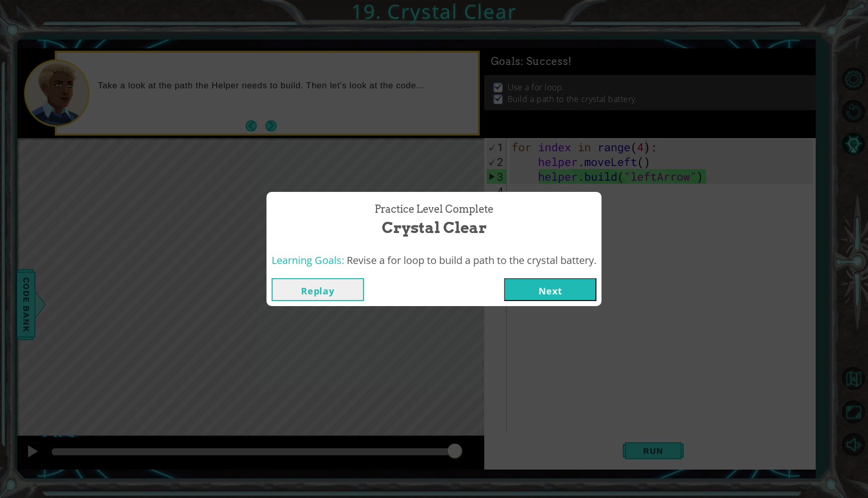
click at [529, 288] on button "Next" at bounding box center [550, 289] width 92 height 23
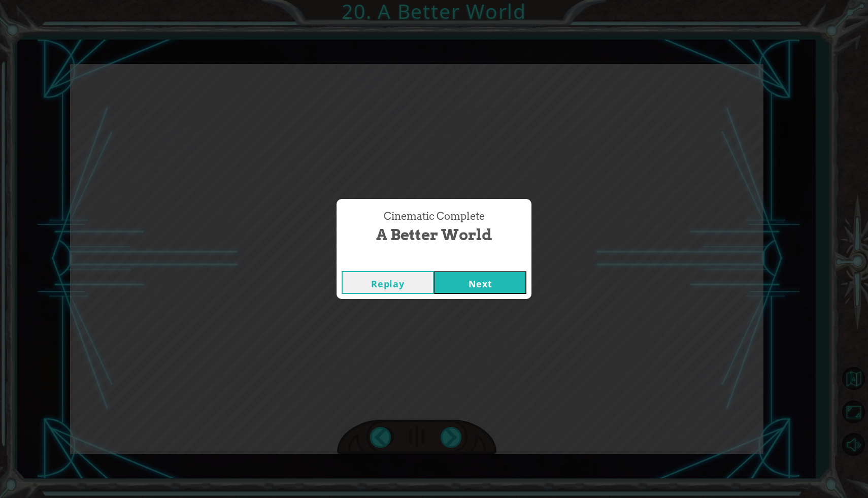
click at [501, 276] on button "Next" at bounding box center [480, 282] width 92 height 23
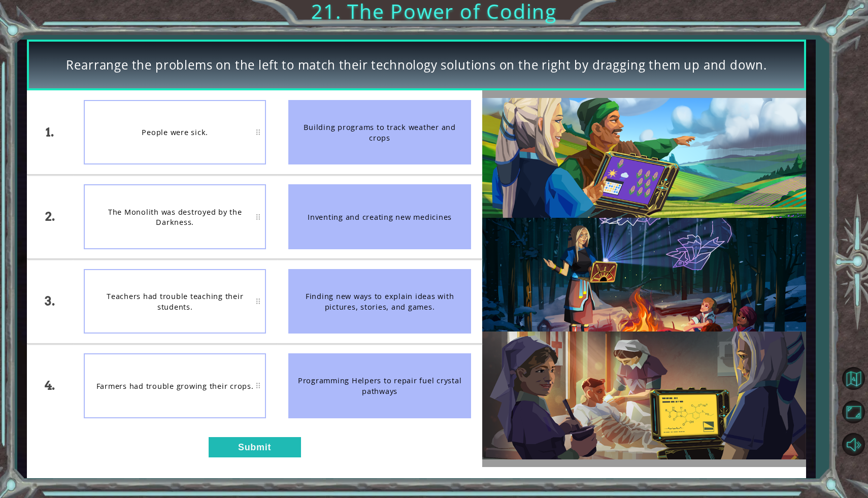
drag, startPoint x: 326, startPoint y: 208, endPoint x: 289, endPoint y: 206, distance: 36.6
click at [301, 206] on div "Inventing and creating new medicines" at bounding box center [379, 216] width 182 height 64
click at [245, 450] on button "Submit" at bounding box center [255, 447] width 92 height 20
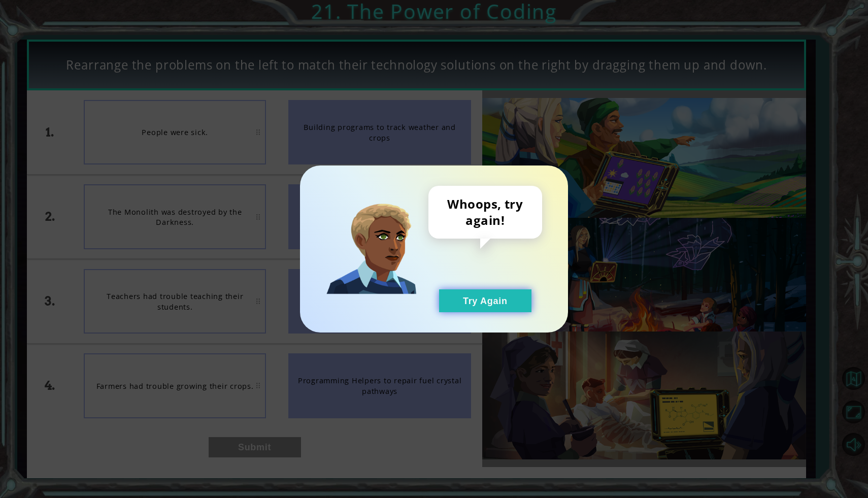
click at [490, 308] on button "Try Again" at bounding box center [485, 300] width 92 height 23
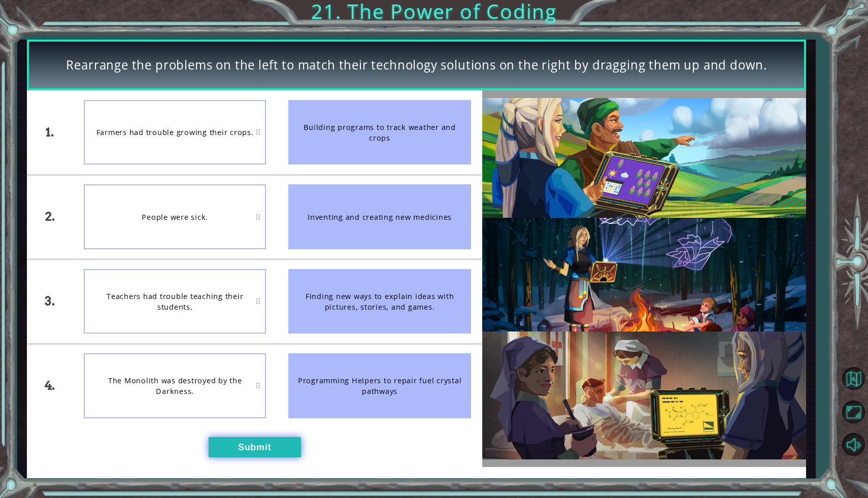
click at [242, 448] on button "Submit" at bounding box center [255, 447] width 92 height 20
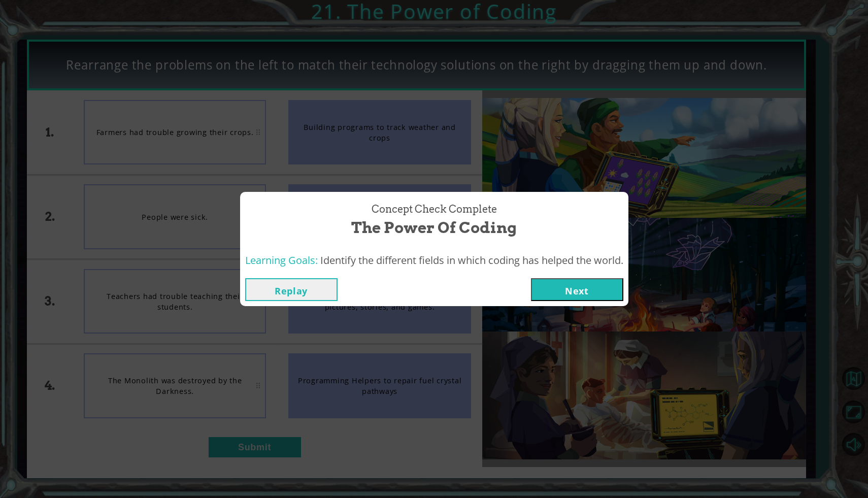
click at [577, 284] on button "Next" at bounding box center [577, 289] width 92 height 23
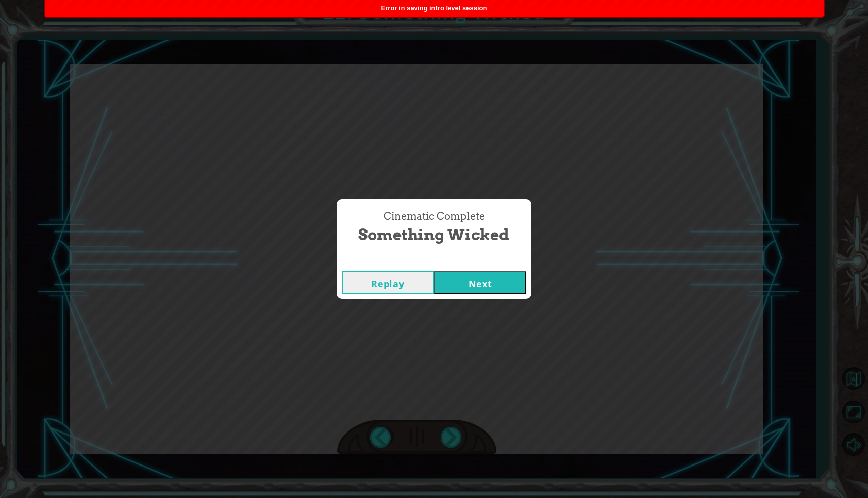
click at [457, 289] on button "Next" at bounding box center [480, 282] width 92 height 23
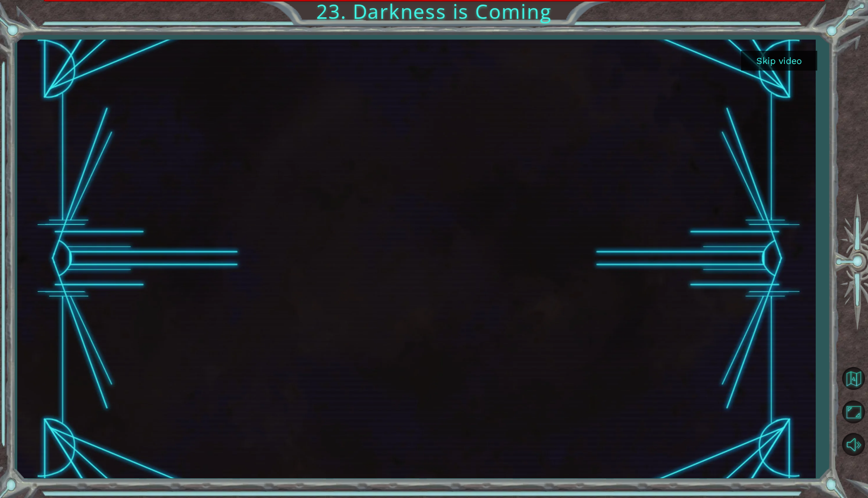
click at [755, 55] on button "Skip video" at bounding box center [779, 61] width 76 height 20
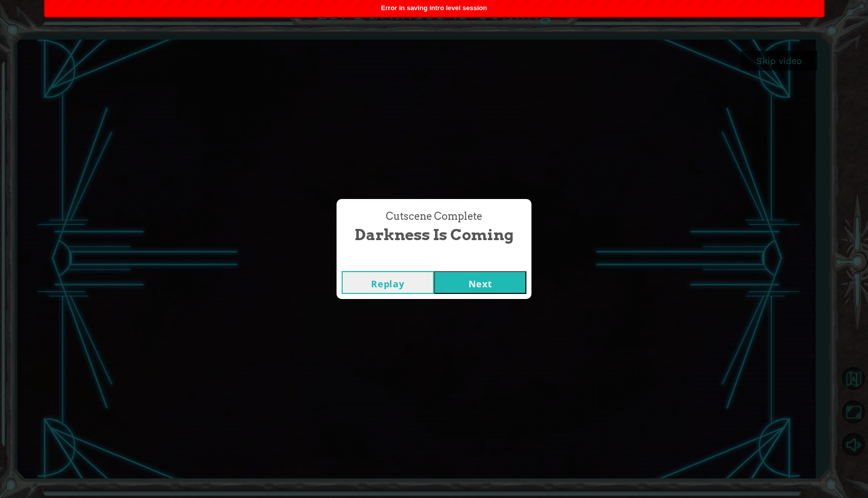
click at [477, 285] on button "Next" at bounding box center [480, 282] width 92 height 23
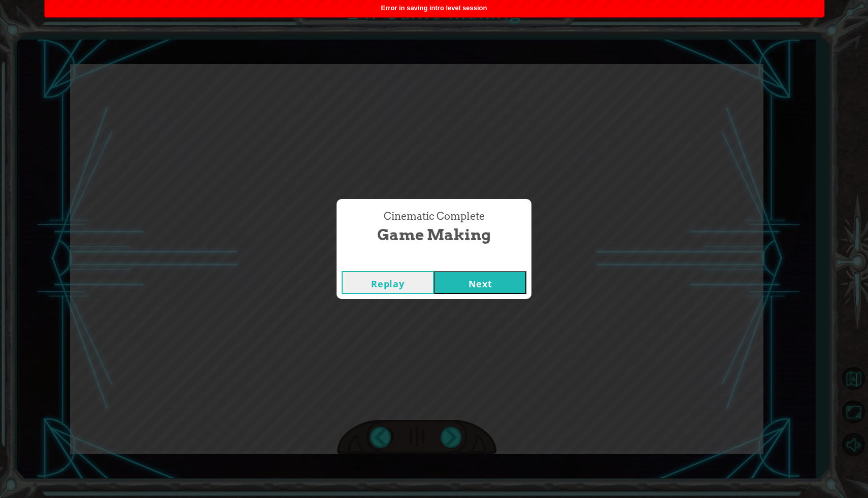
click at [485, 282] on button "Next" at bounding box center [480, 282] width 92 height 23
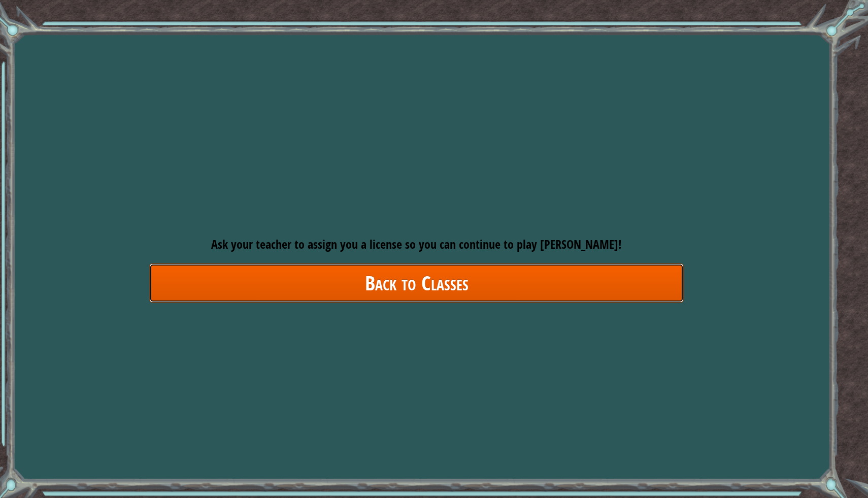
click at [513, 271] on link "Back to Classes" at bounding box center [416, 283] width 535 height 39
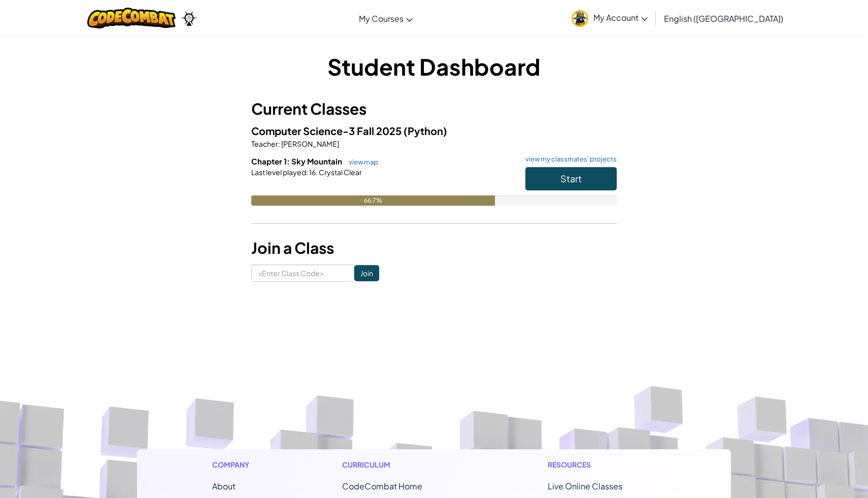
drag, startPoint x: 513, startPoint y: 271, endPoint x: 538, endPoint y: 235, distance: 43.8
click at [514, 262] on div "Student Dashboard Current Classes Computer Science-3 Fall 2025 (Python) Teacher…" at bounding box center [434, 166] width 366 height 231
click at [561, 177] on span "Start" at bounding box center [571, 179] width 21 height 12
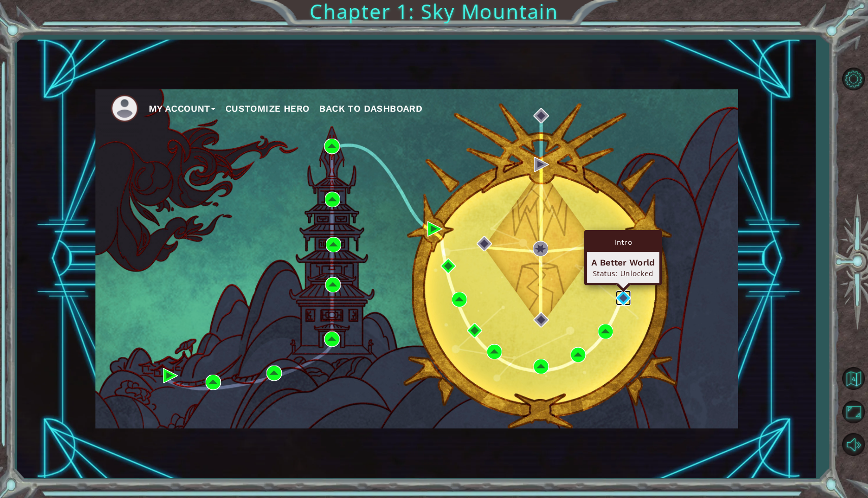
click at [623, 297] on img at bounding box center [623, 297] width 15 height 15
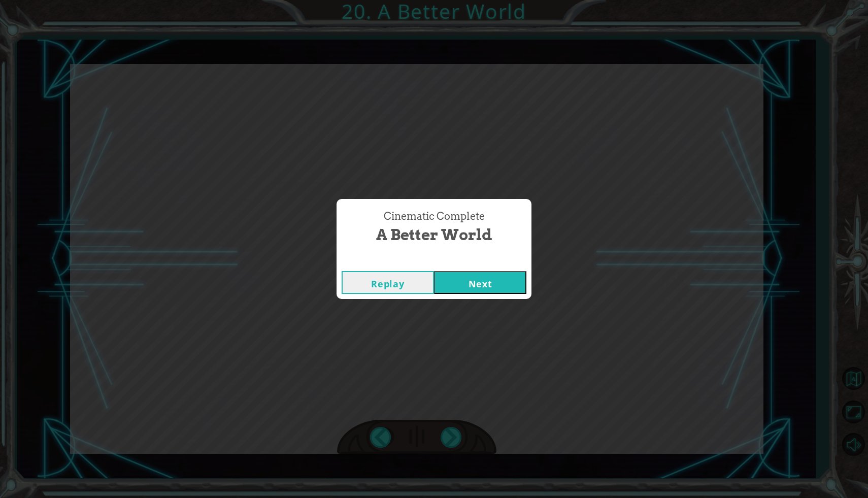
click at [627, 290] on div "Cinematic Complete A Better World Replay Next" at bounding box center [434, 249] width 868 height 498
click at [481, 282] on button "Next" at bounding box center [480, 282] width 92 height 23
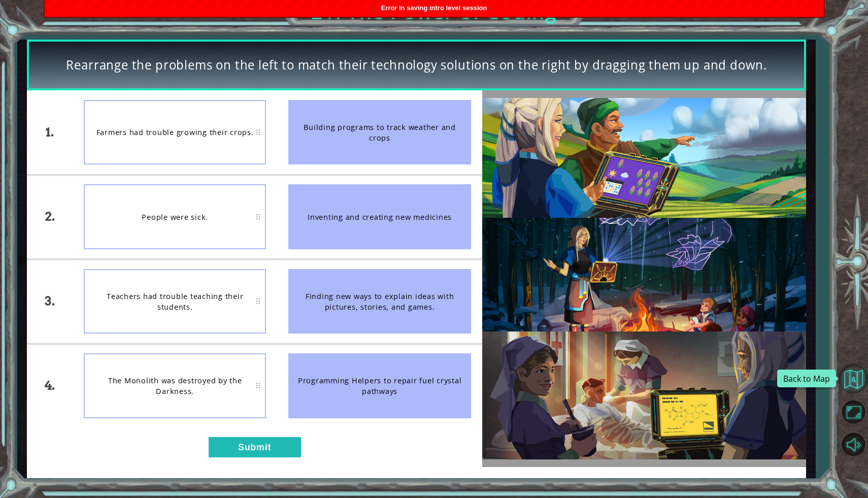
click at [856, 378] on button "Back to Map" at bounding box center [853, 378] width 29 height 29
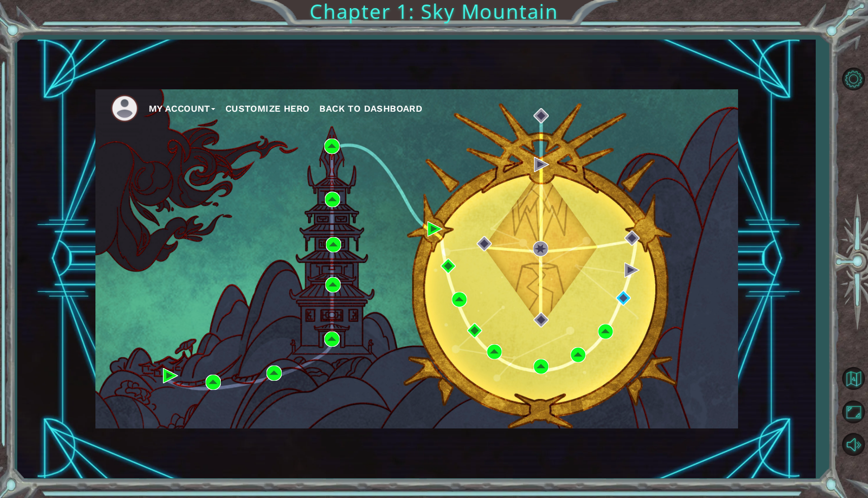
click at [176, 111] on button "My Account" at bounding box center [182, 108] width 67 height 15
click at [138, 116] on img at bounding box center [125, 108] width 28 height 28
click at [346, 114] on button "Back to Dashboard" at bounding box center [370, 108] width 103 height 15
